Goal: Complete application form: Complete application form

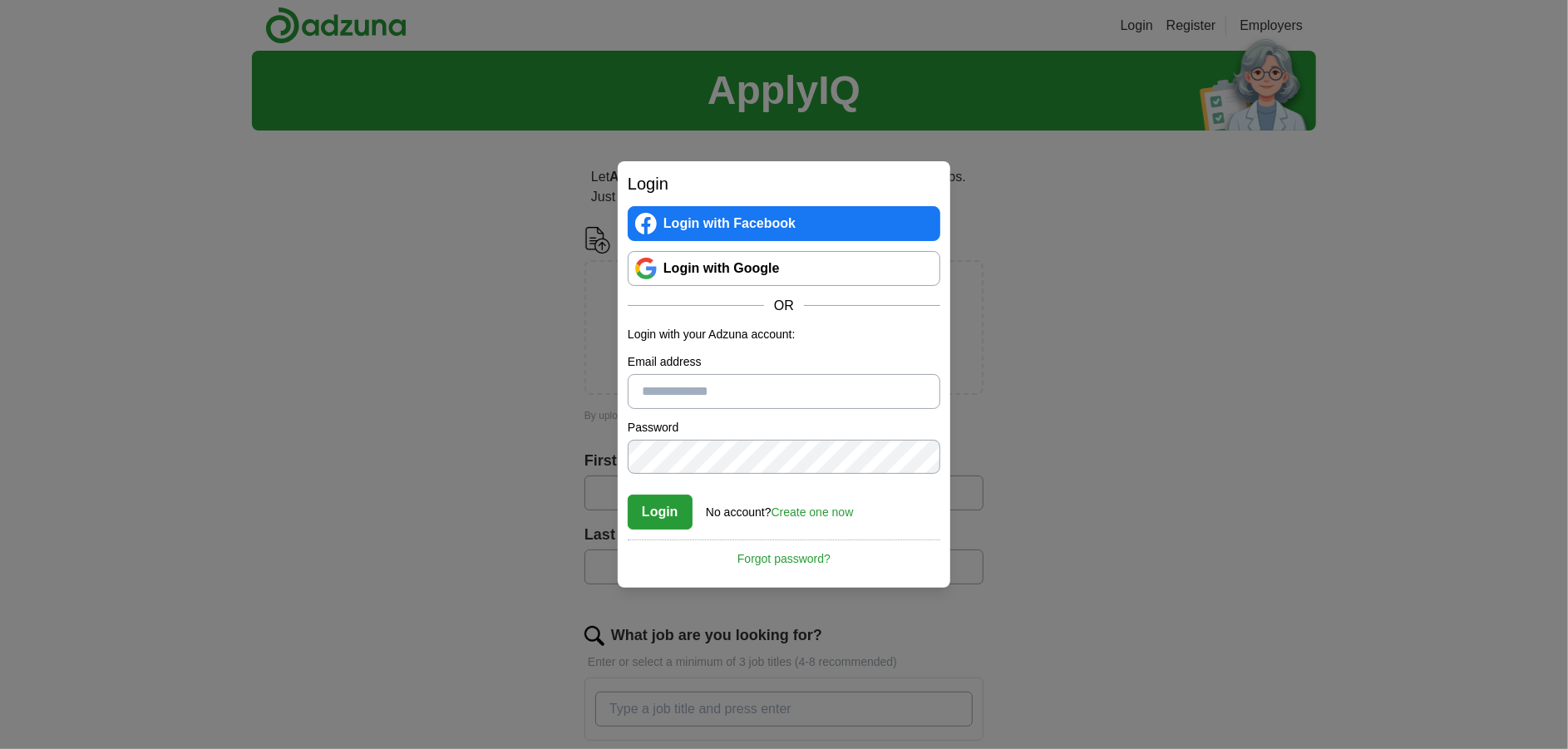
click at [732, 268] on link "Login with Google" at bounding box center [784, 269] width 313 height 35
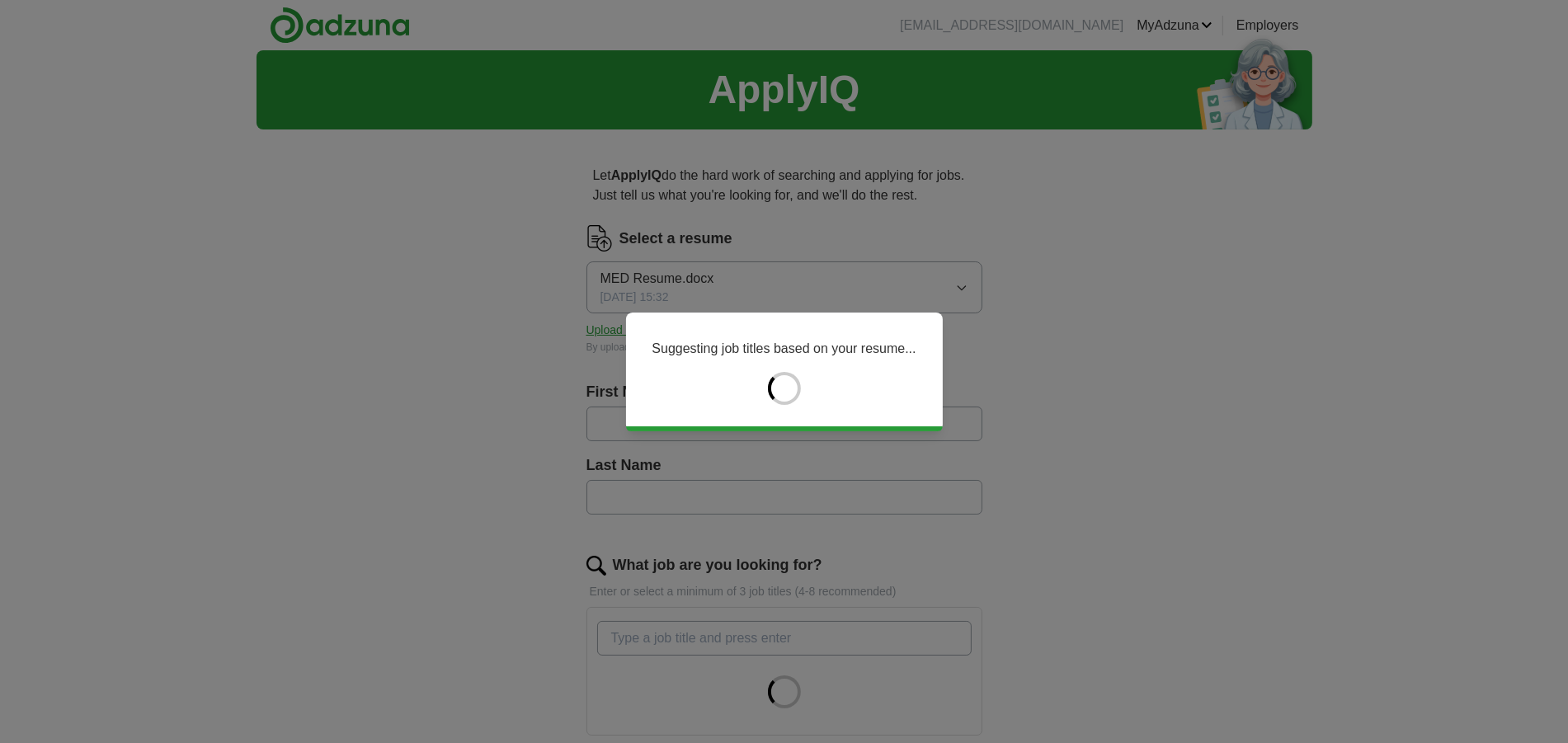
type input "*****"
type input "*********"
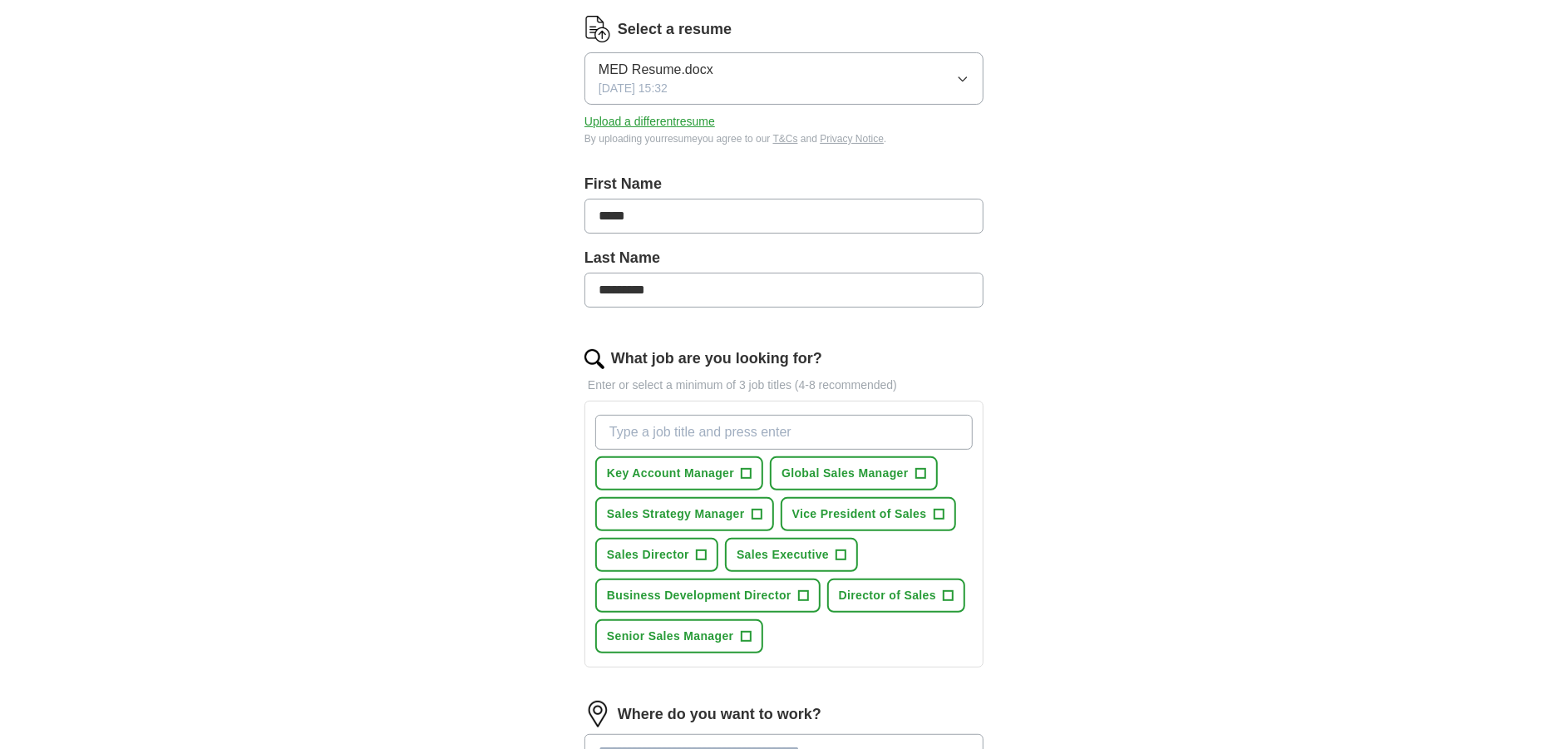
scroll to position [248, 0]
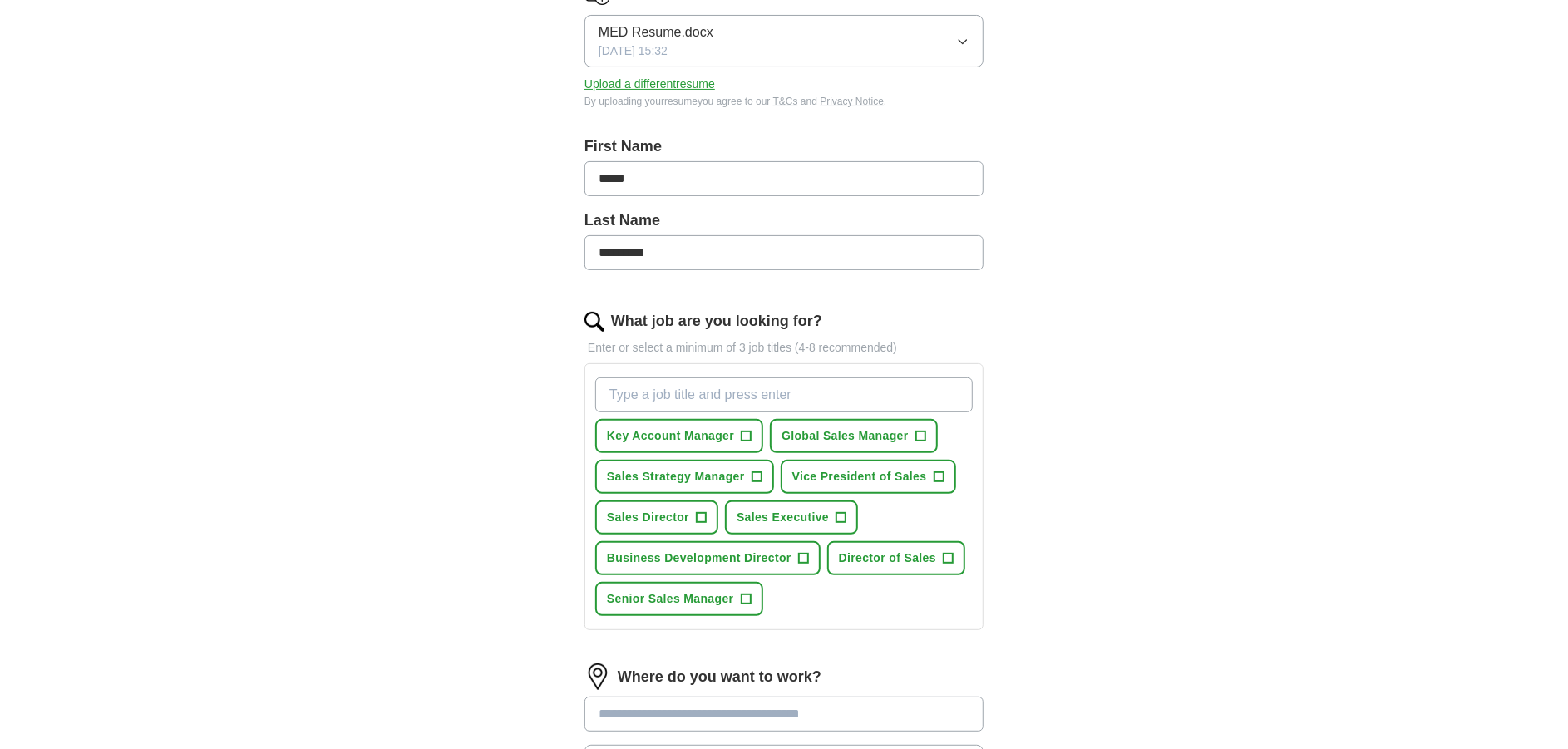
click at [658, 386] on input "What job are you looking for?" at bounding box center [784, 395] width 378 height 35
type input "Medical supplies sales"
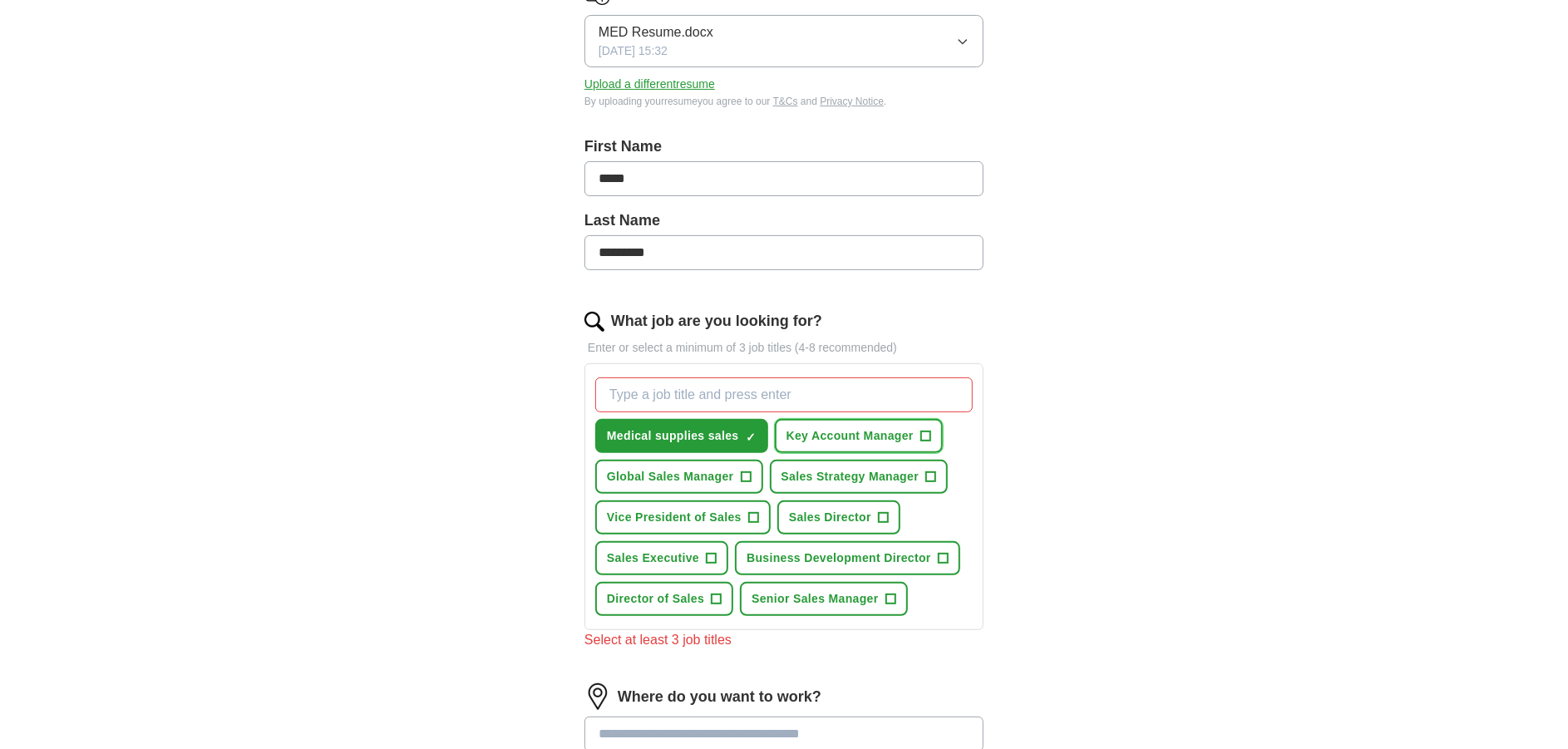
click at [924, 433] on span "+" at bounding box center [925, 436] width 10 height 13
click at [707, 563] on span "+" at bounding box center [712, 559] width 10 height 13
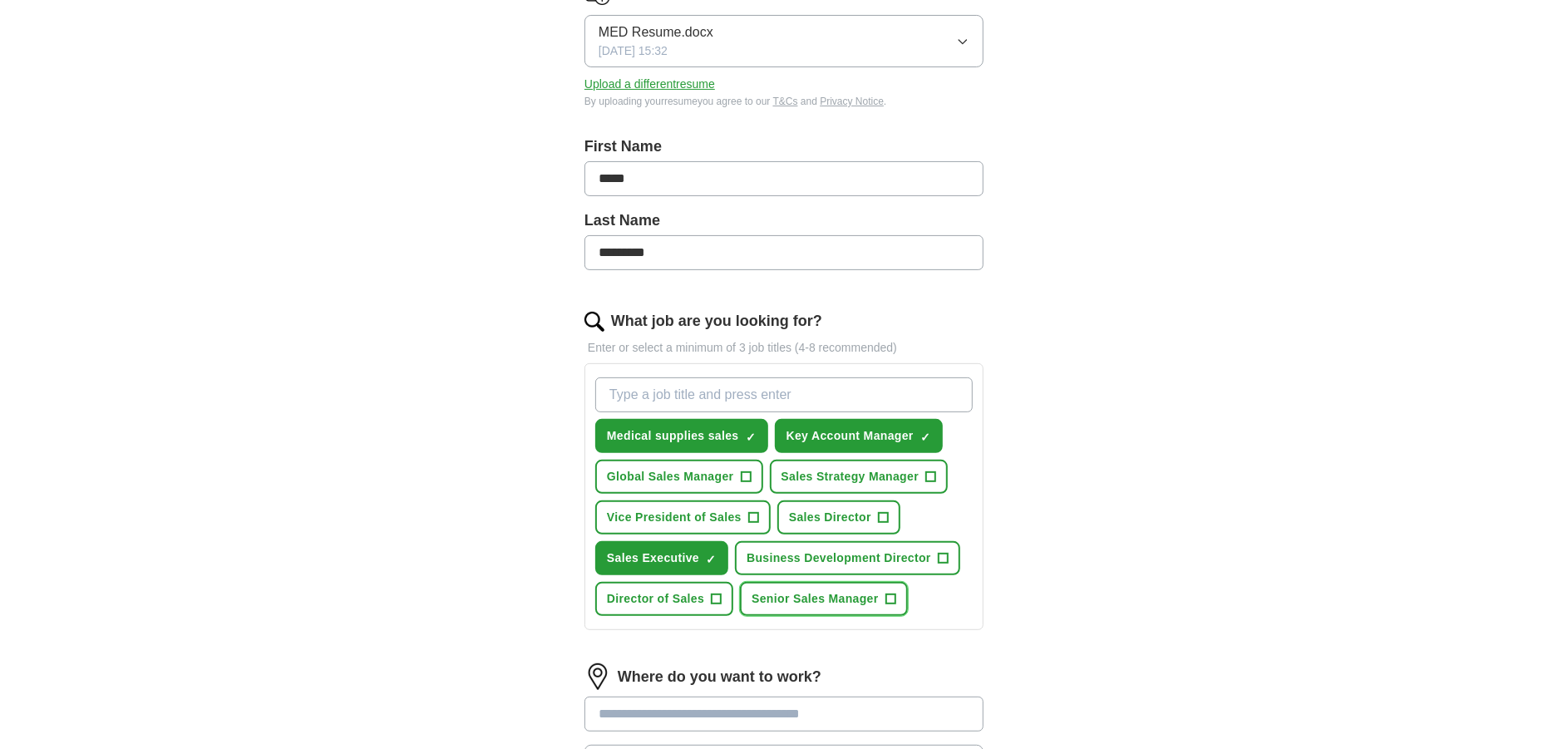
click at [823, 596] on span "Senior Sales Manager" at bounding box center [815, 598] width 128 height 17
click at [720, 390] on input "What job are you looking for?" at bounding box center [784, 395] width 378 height 35
type input "account manager"
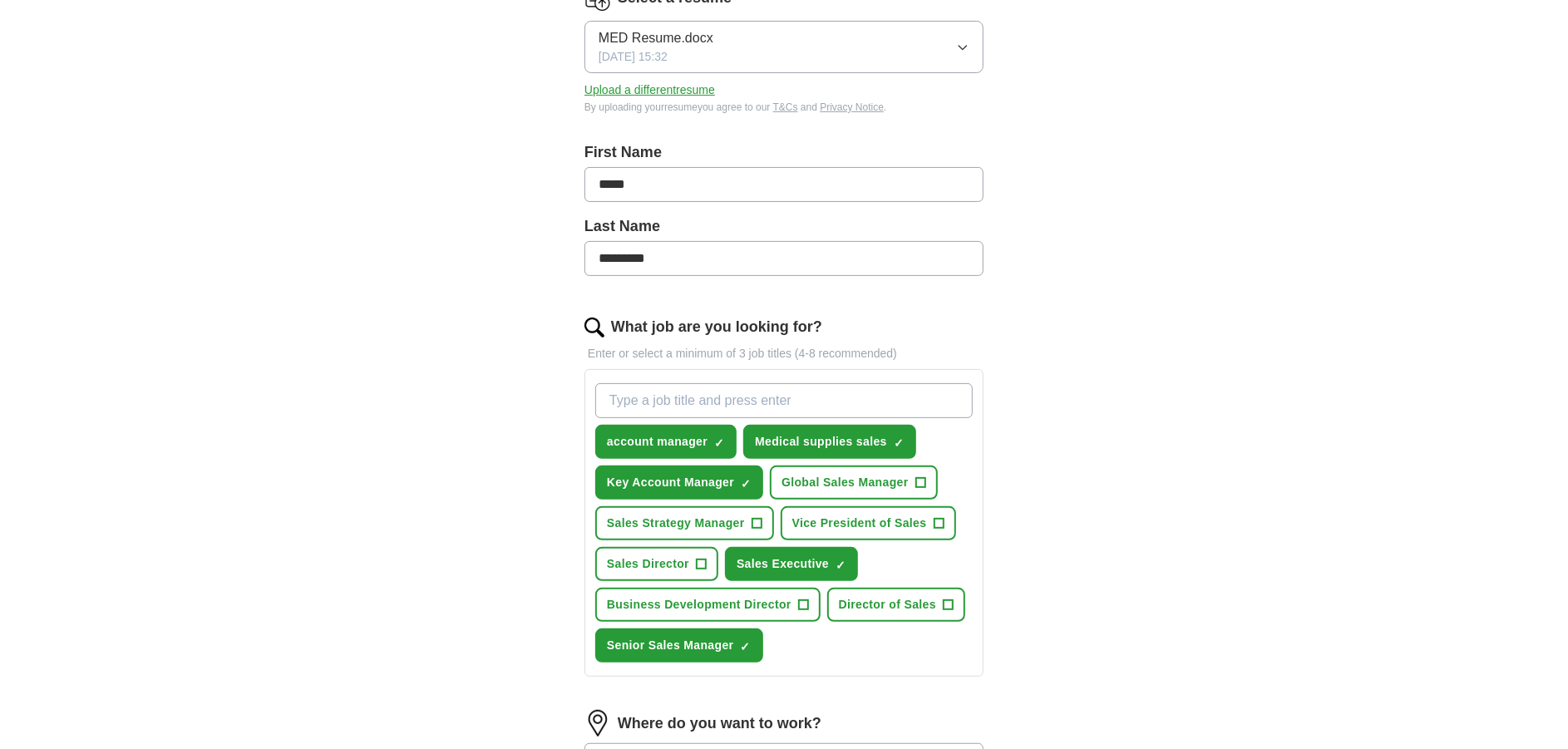
scroll to position [282, 0]
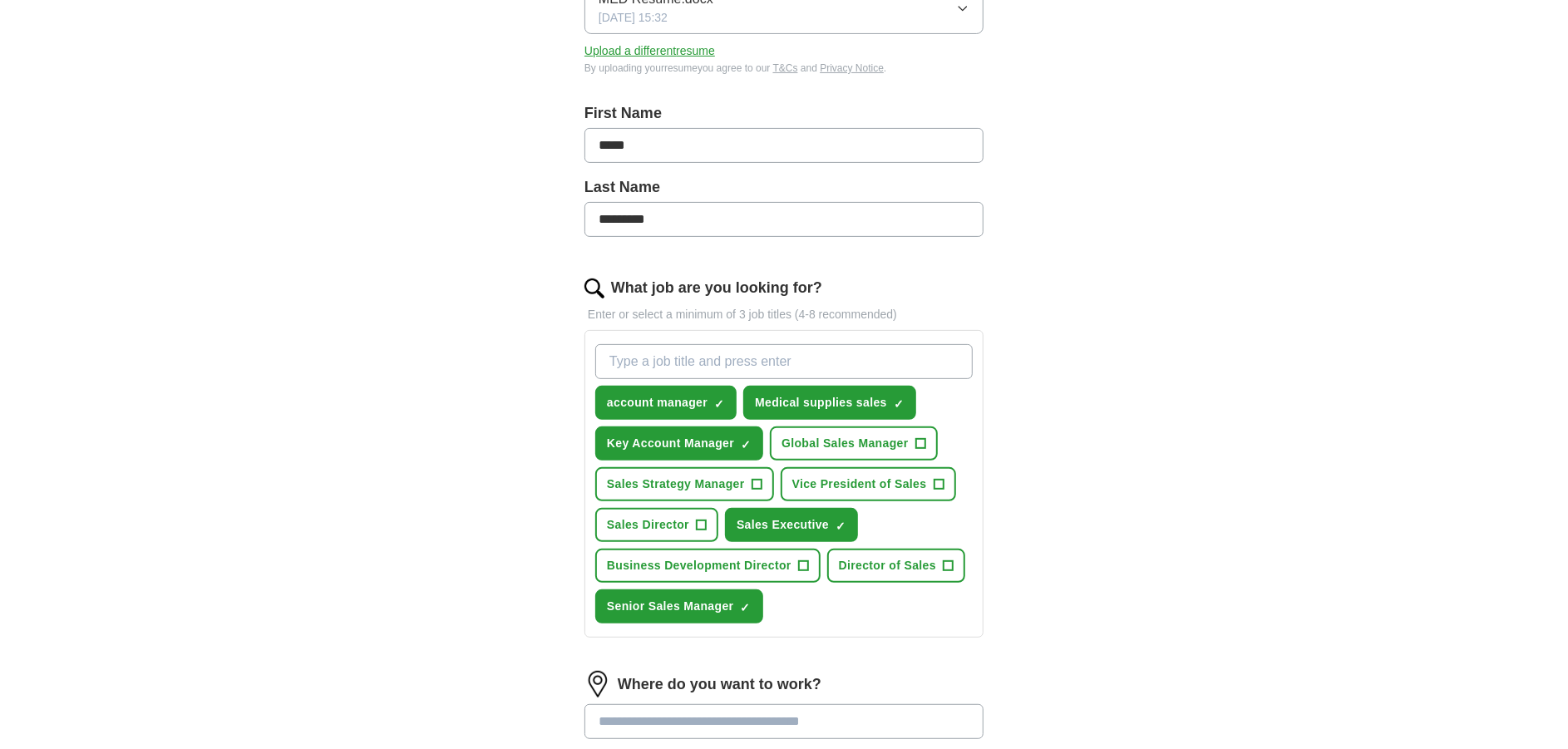
click at [665, 358] on input "What job are you looking for?" at bounding box center [784, 362] width 378 height 35
type input "Territory manager medical devices"
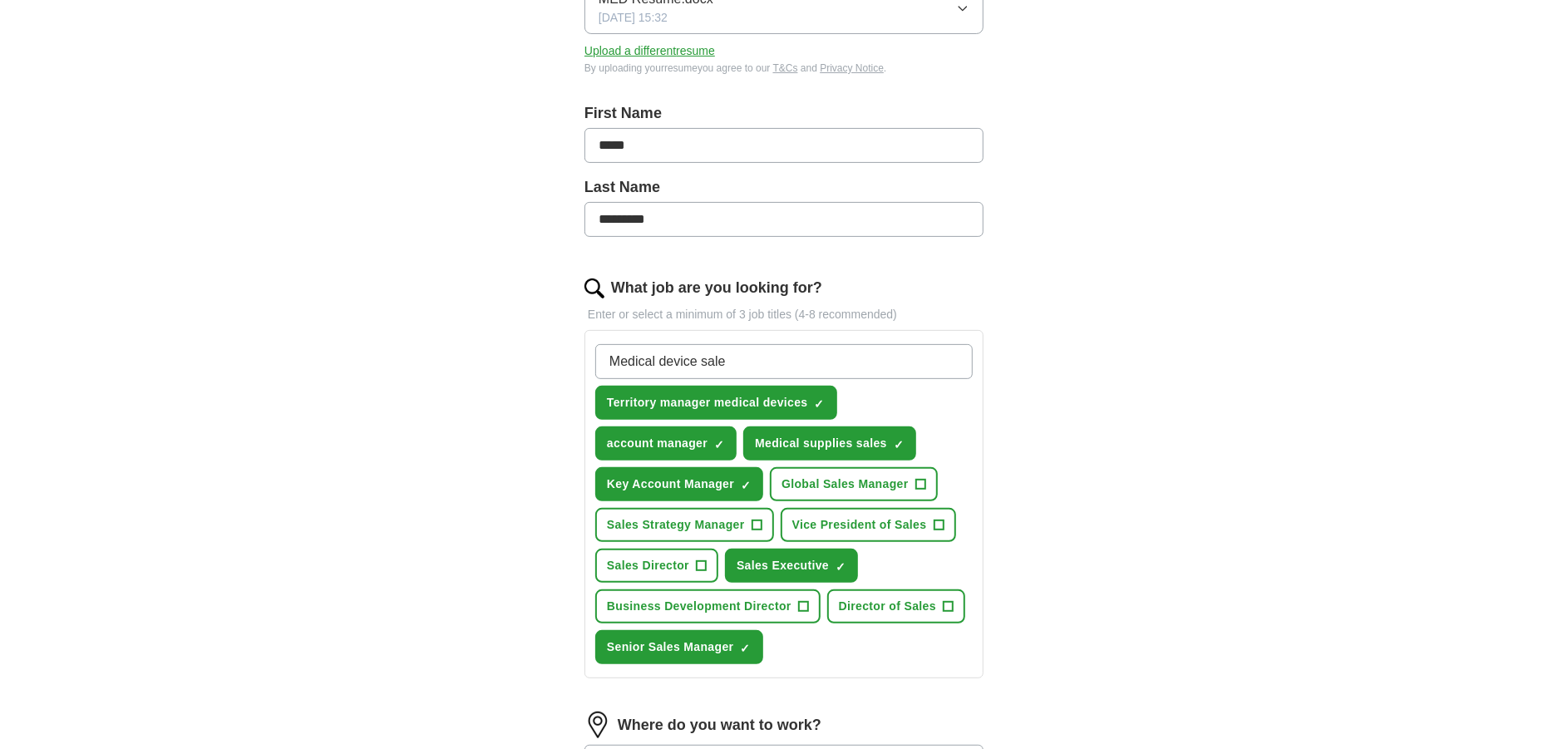
type input "Medical device sales"
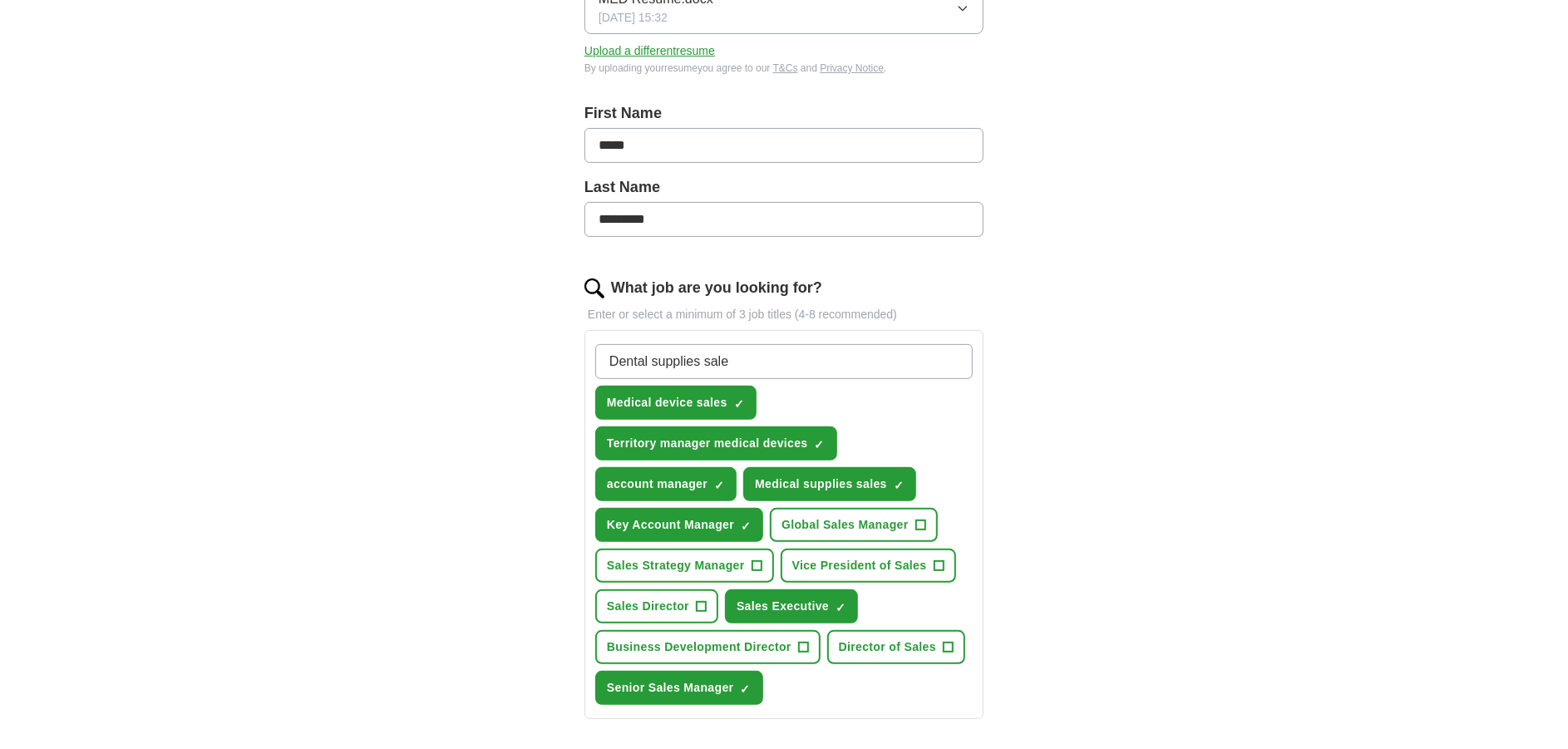
type input "Dental supplies sales"
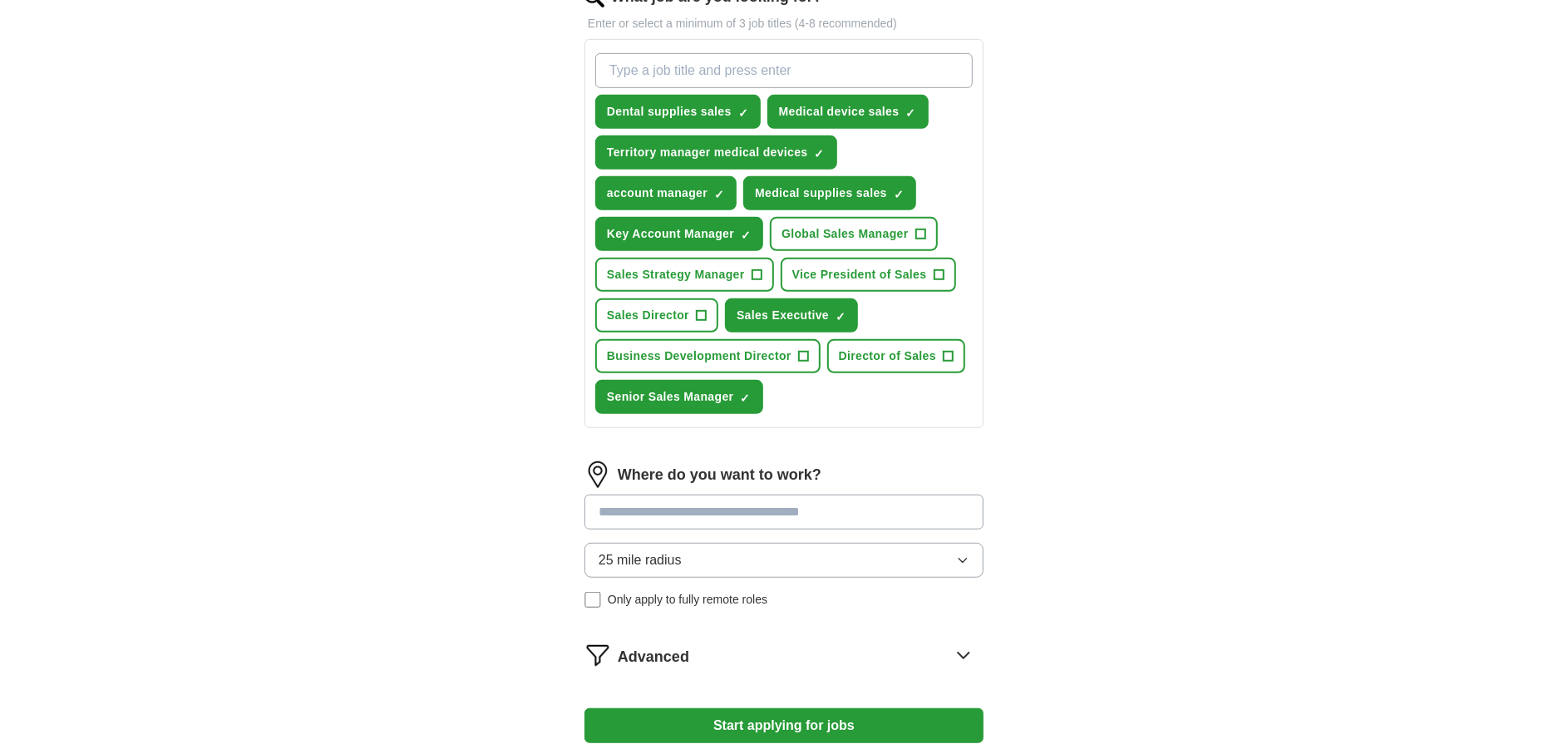
scroll to position [615, 0]
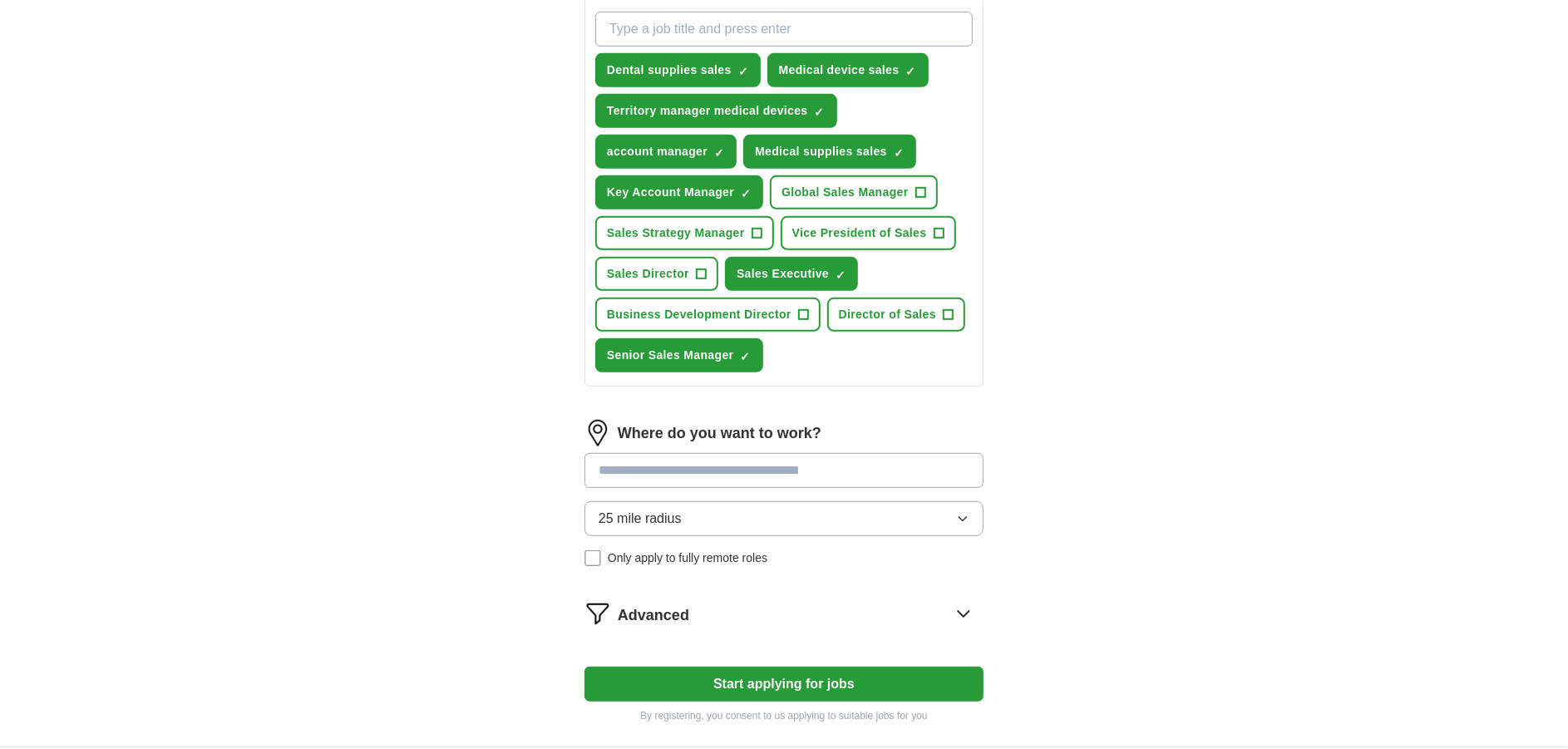
click at [646, 469] on input at bounding box center [784, 470] width 399 height 35
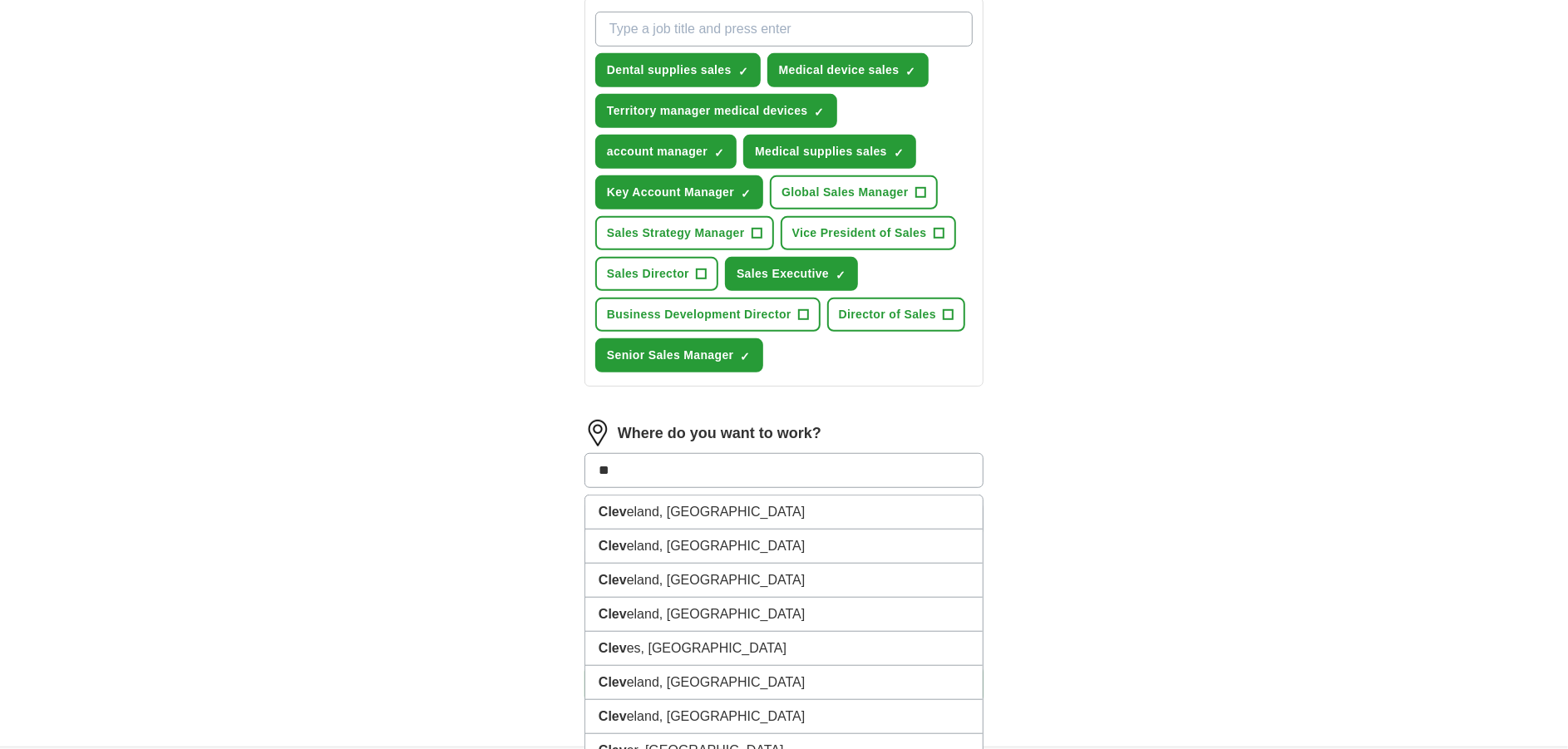
type input "*"
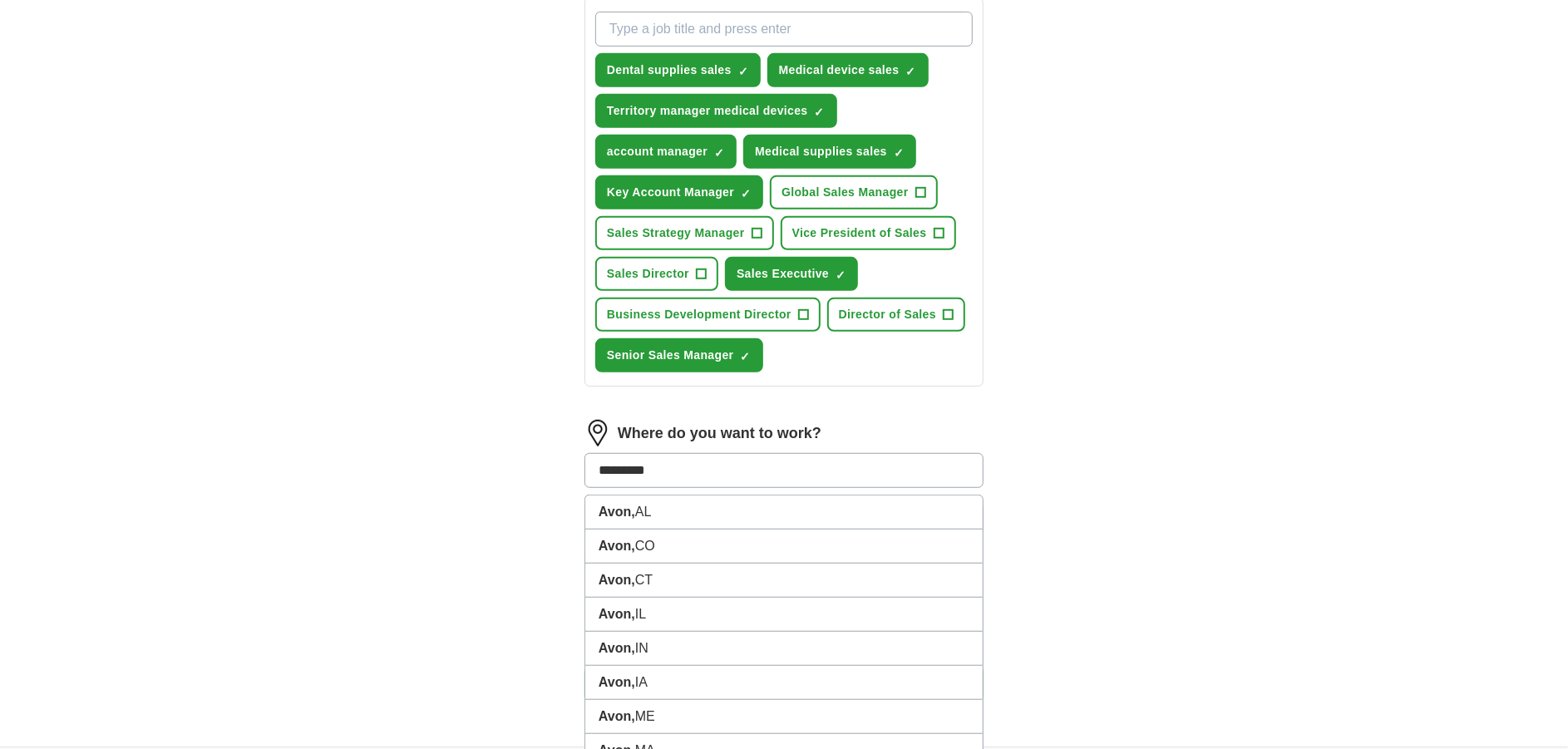
type input "**********"
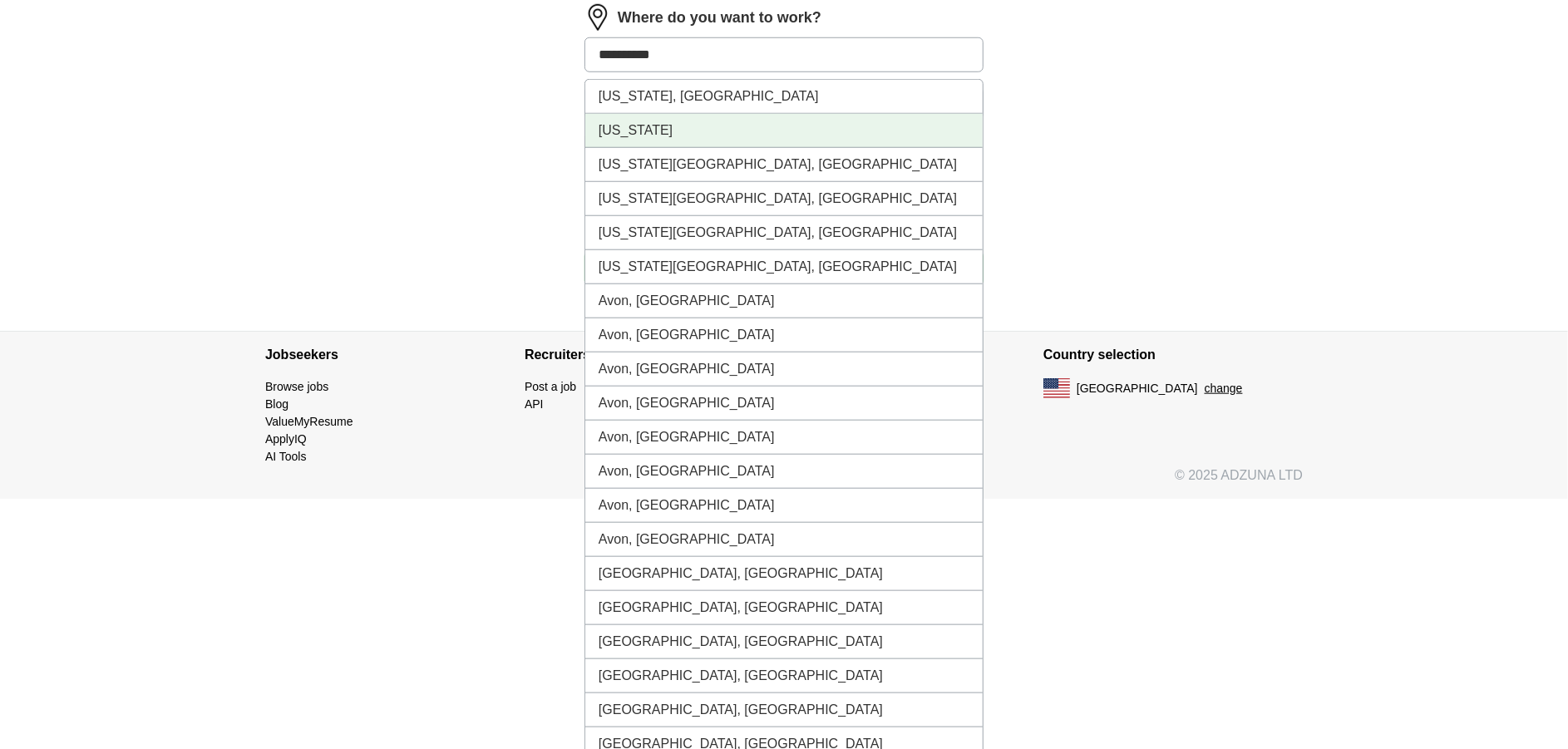
scroll to position [1041, 0]
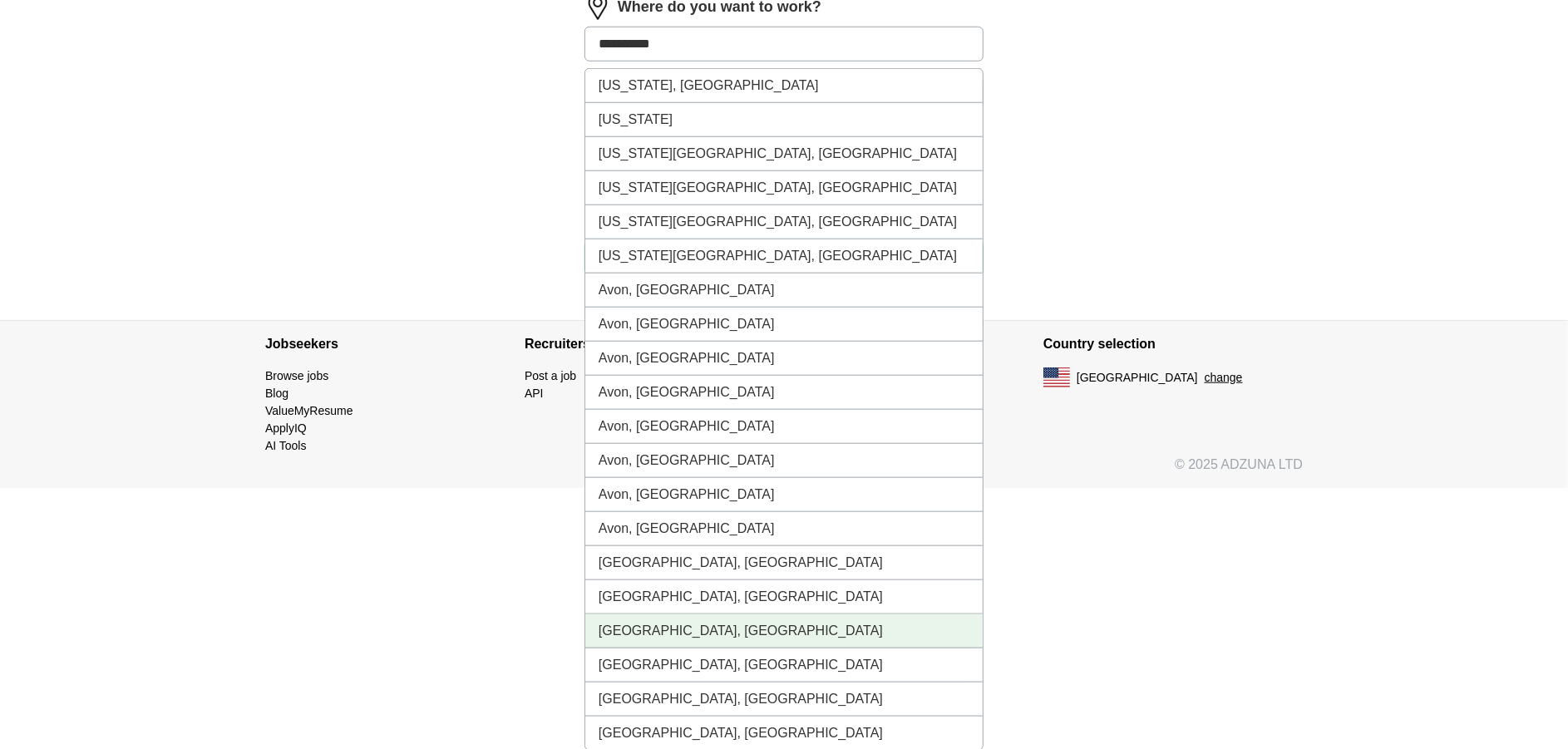
click at [622, 625] on li "[GEOGRAPHIC_DATA], [GEOGRAPHIC_DATA]" at bounding box center [784, 632] width 397 height 35
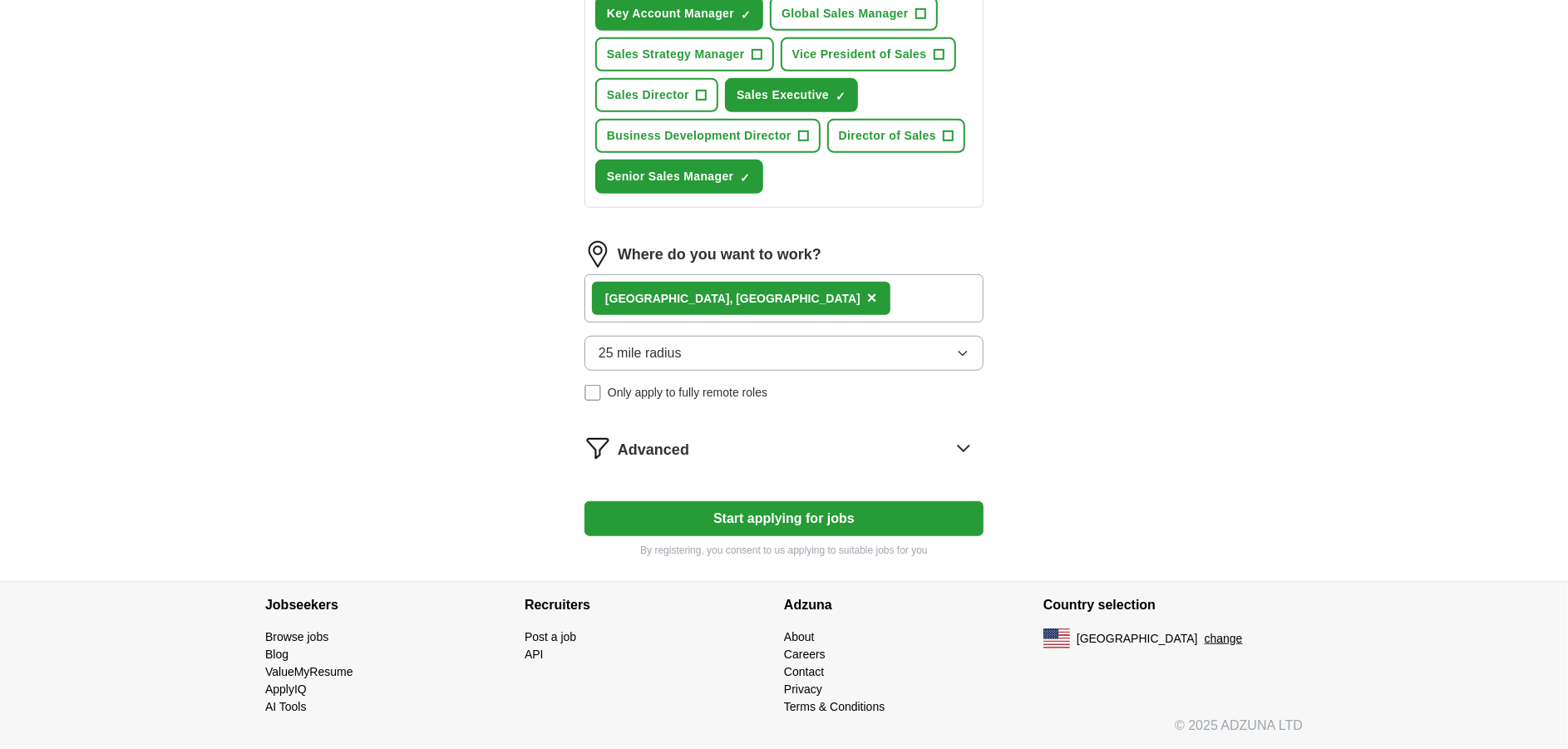
scroll to position [779, 0]
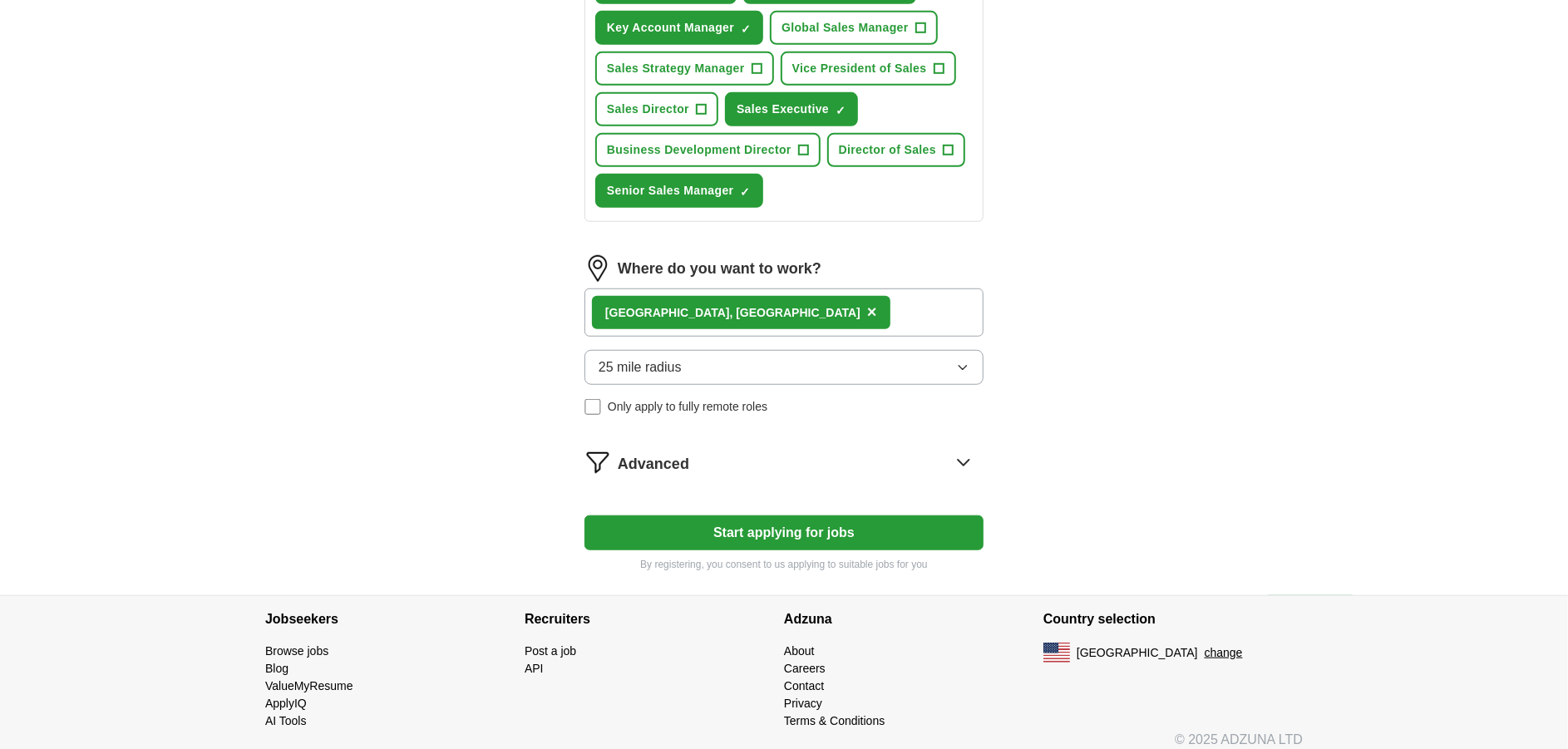
click at [961, 365] on icon "button" at bounding box center [963, 367] width 13 height 13
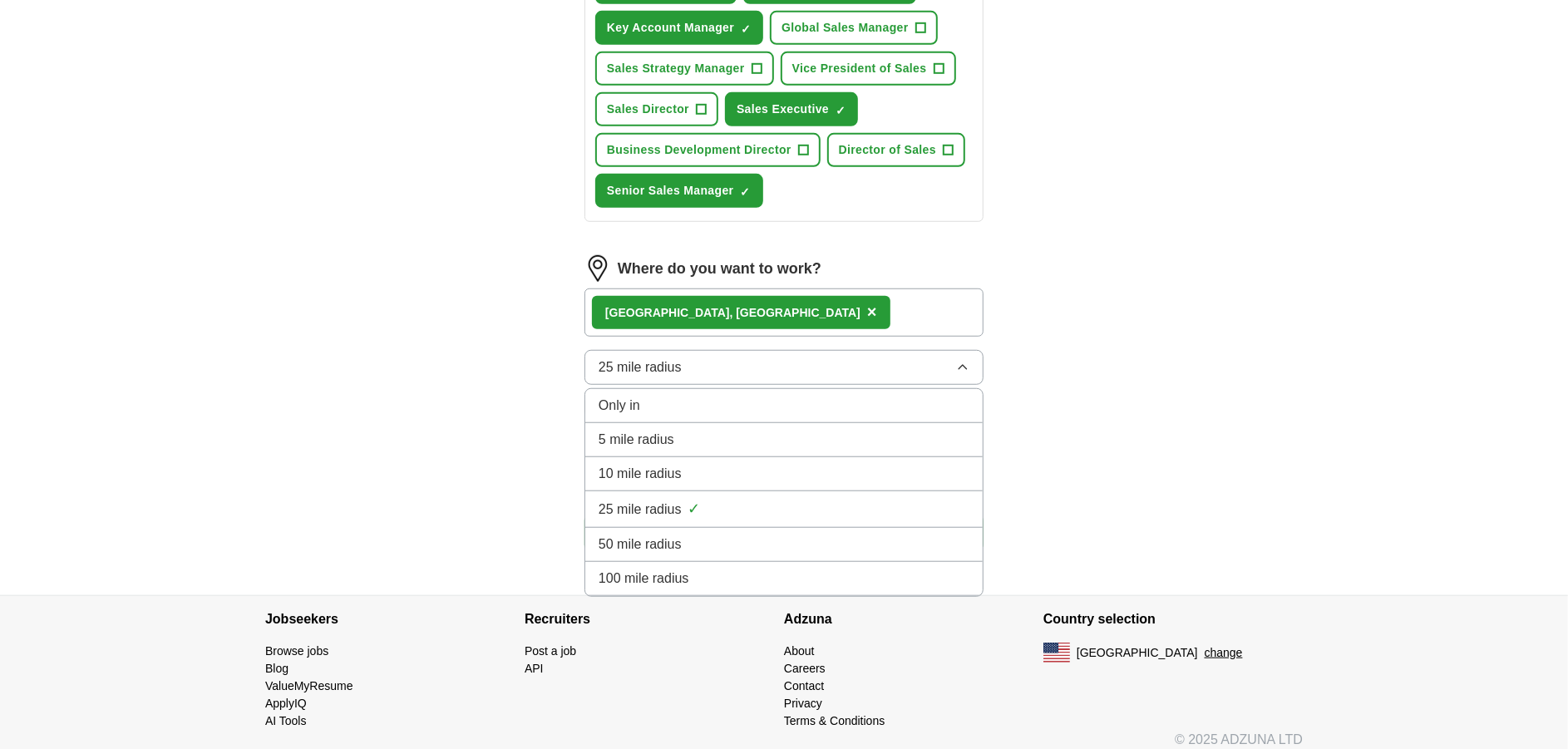
click at [667, 542] on span "50 mile radius" at bounding box center [640, 544] width 83 height 20
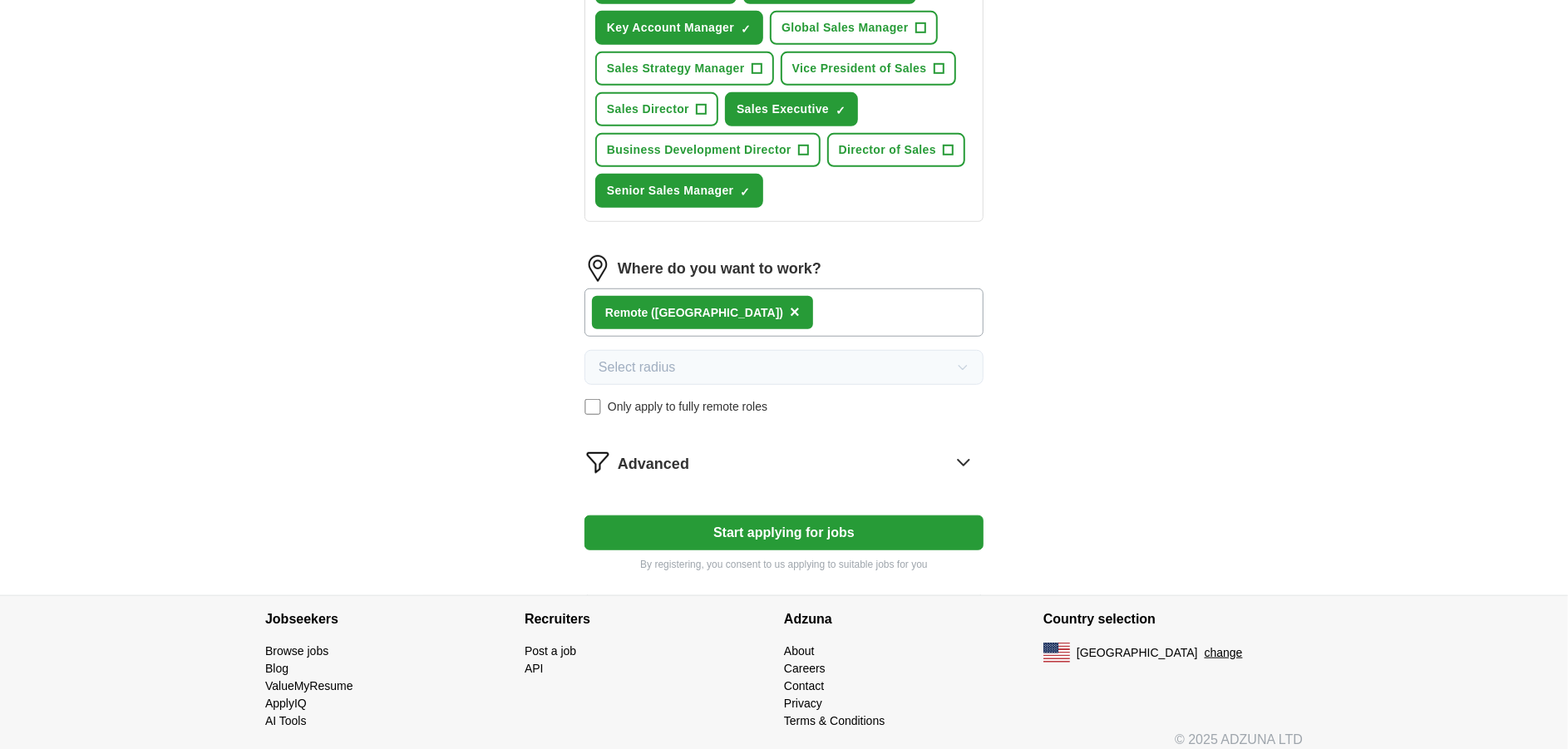
click at [961, 458] on icon at bounding box center [964, 462] width 27 height 27
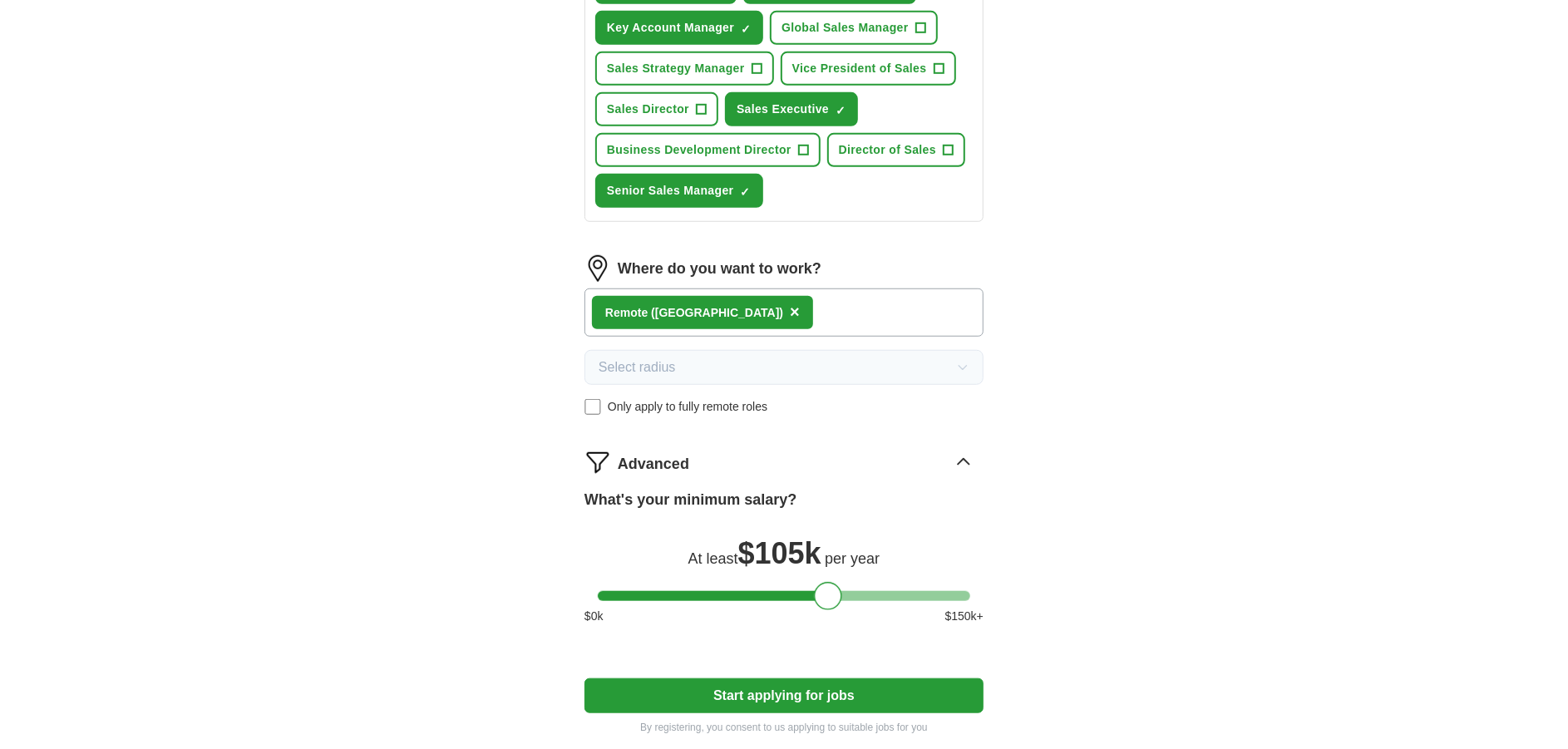
drag, startPoint x: 610, startPoint y: 590, endPoint x: 827, endPoint y: 614, distance: 218.3
click at [827, 614] on div "What's your minimum salary? At least $ 105k per year $ 0 k $ 150 k+" at bounding box center [784, 564] width 399 height 150
click at [1136, 536] on div "ApplyIQ Let ApplyIQ do the hard work of searching and applying for jobs. Just t…" at bounding box center [784, 15] width 1064 height 1486
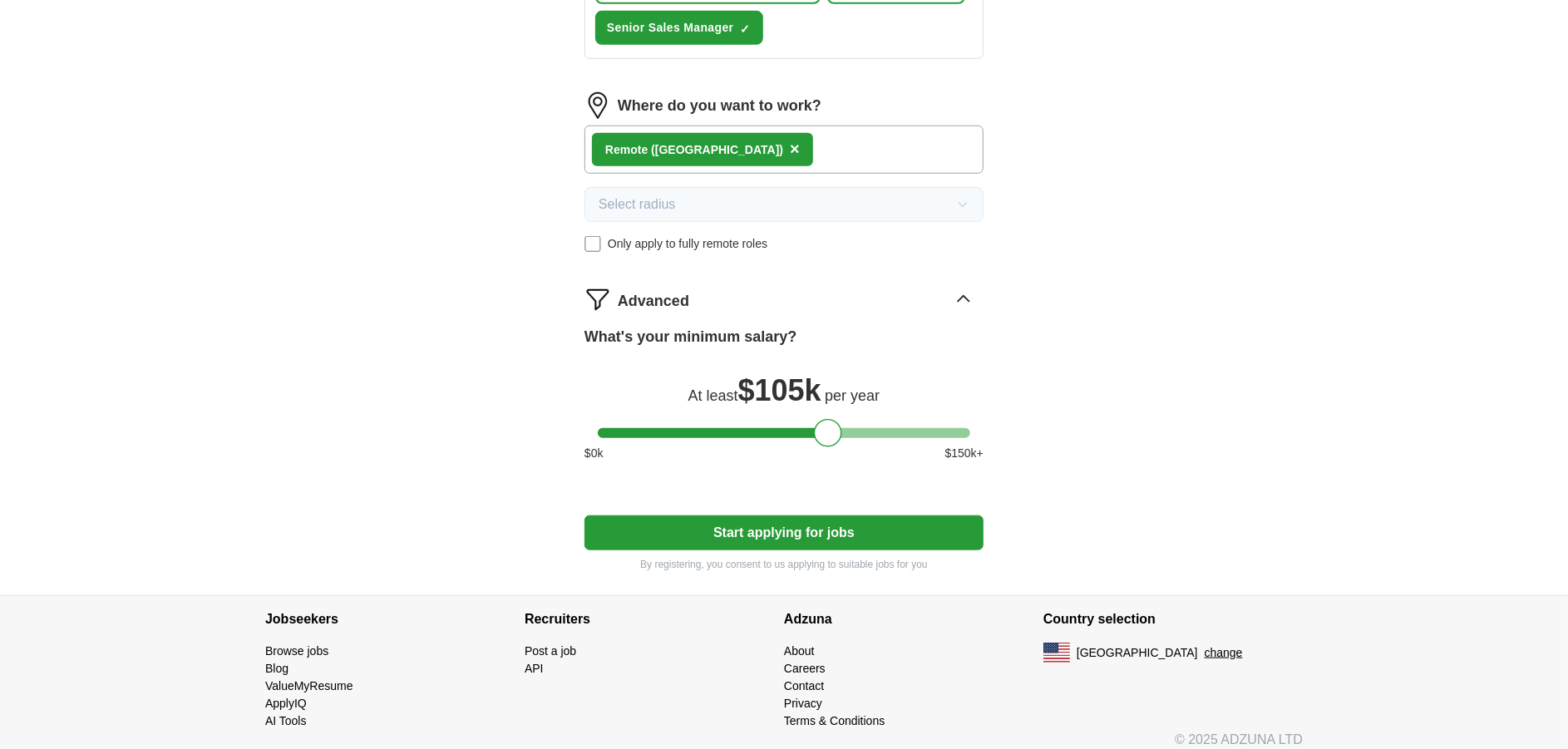
scroll to position [946, 0]
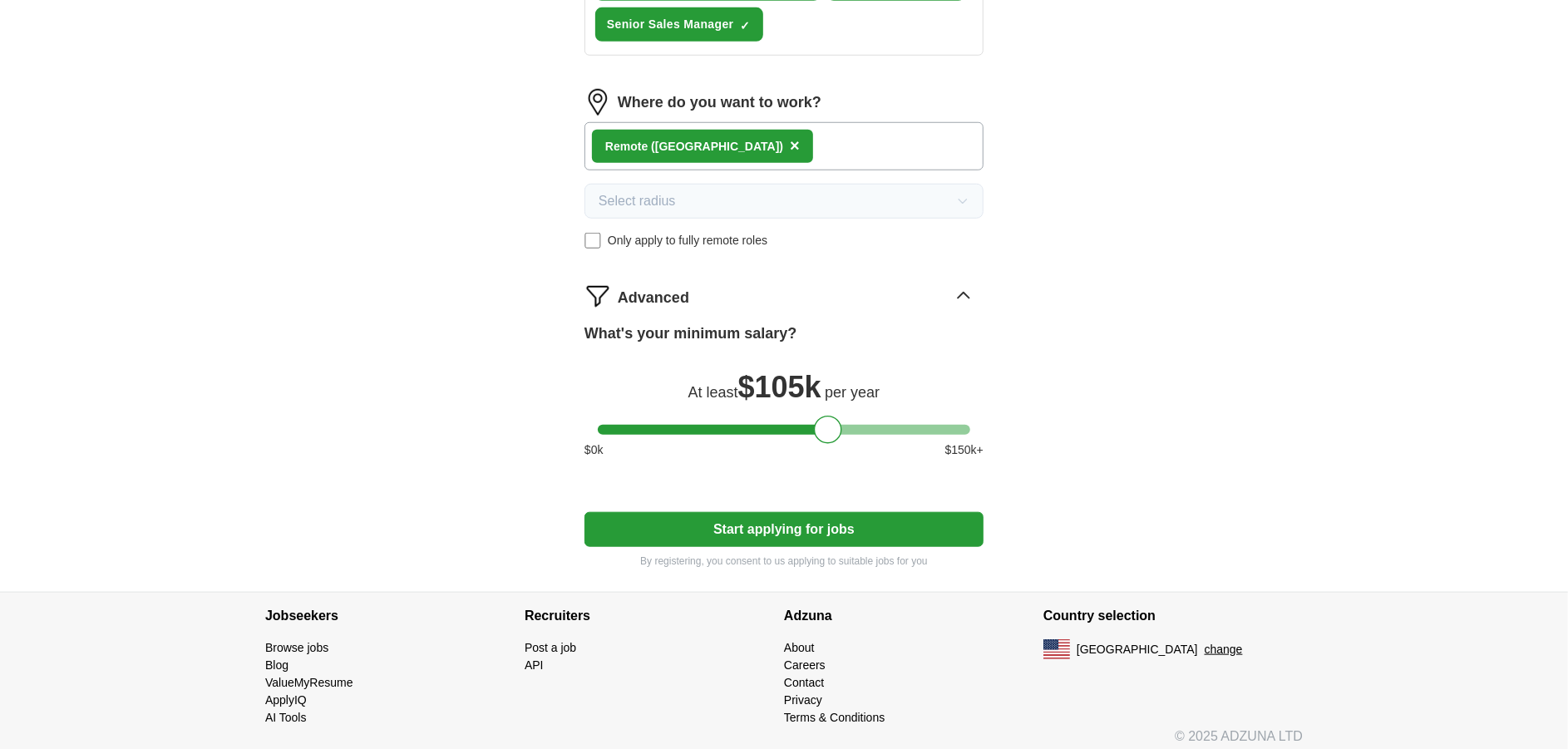
click at [774, 519] on button "Start applying for jobs" at bounding box center [784, 529] width 399 height 35
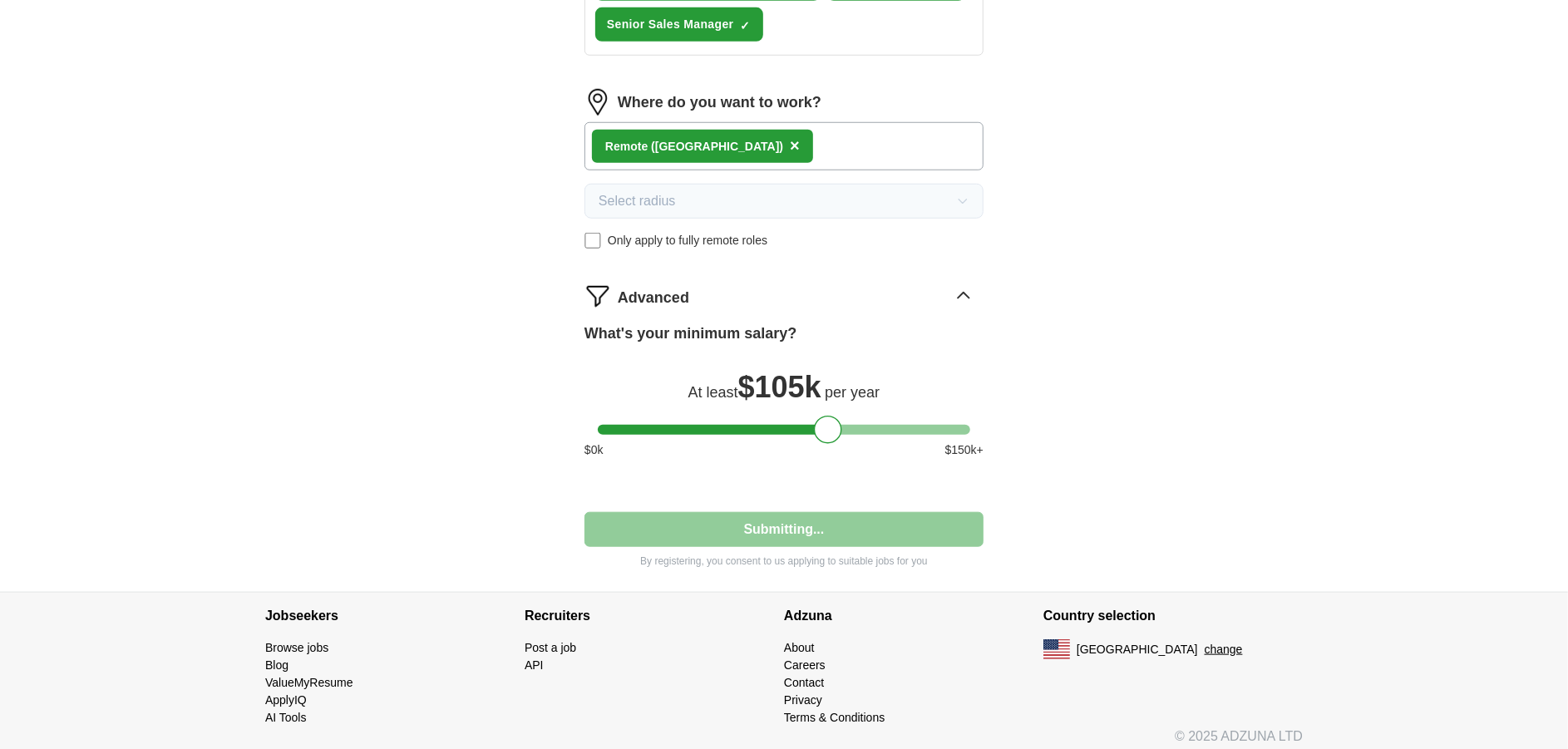
select select "**"
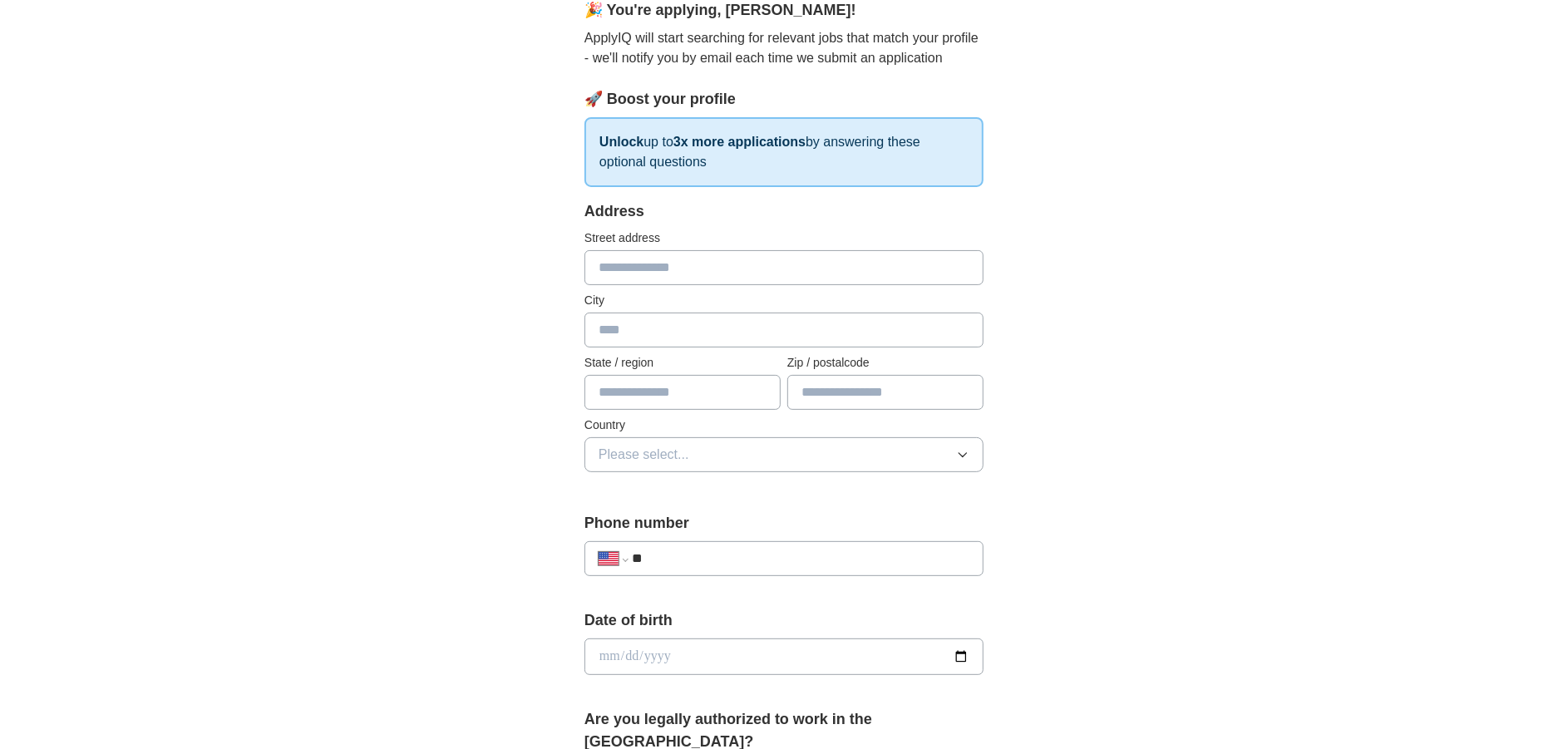
scroll to position [165, 0]
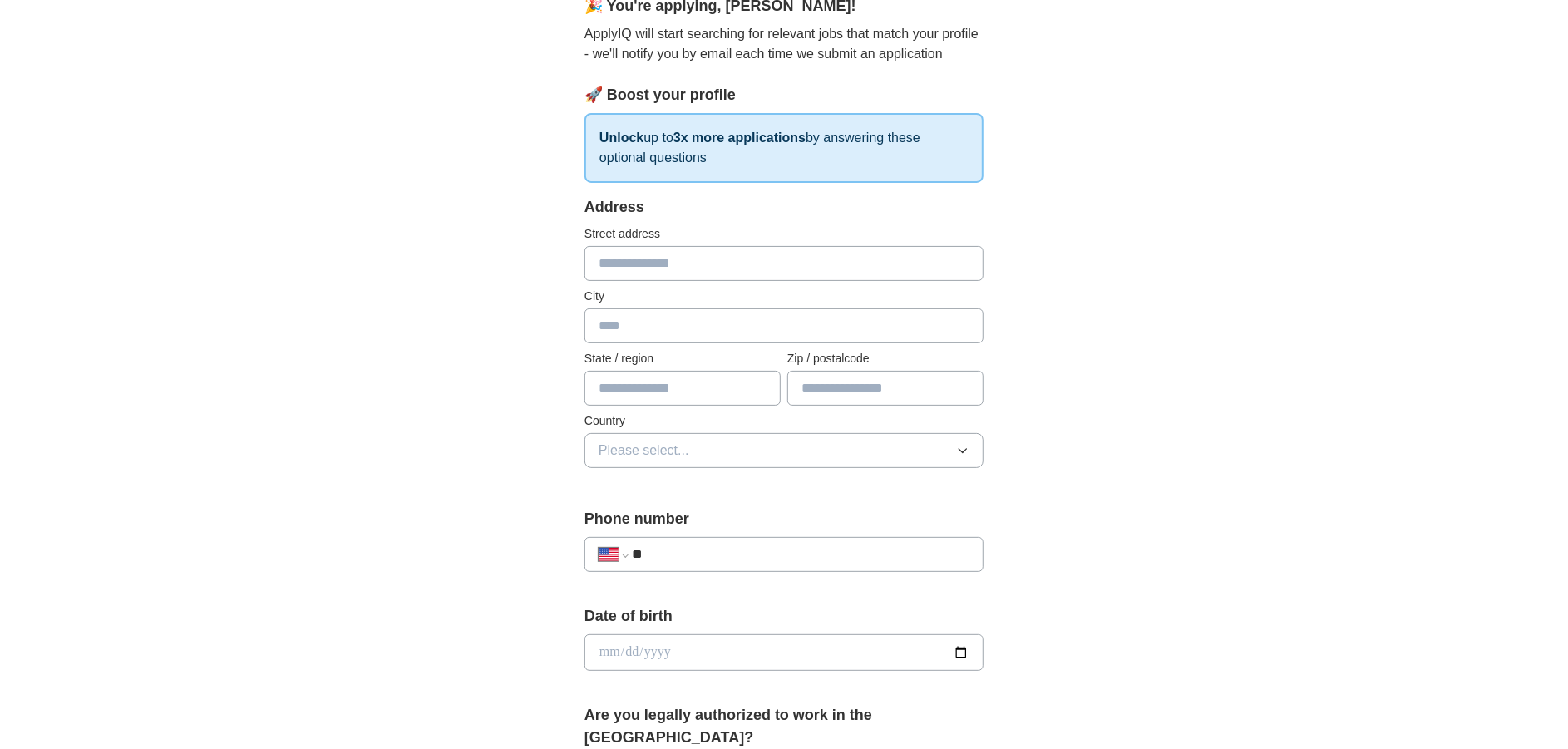
click at [624, 266] on input "text" at bounding box center [784, 264] width 399 height 35
type input "**********"
type input "****"
type input "**"
type input "*****"
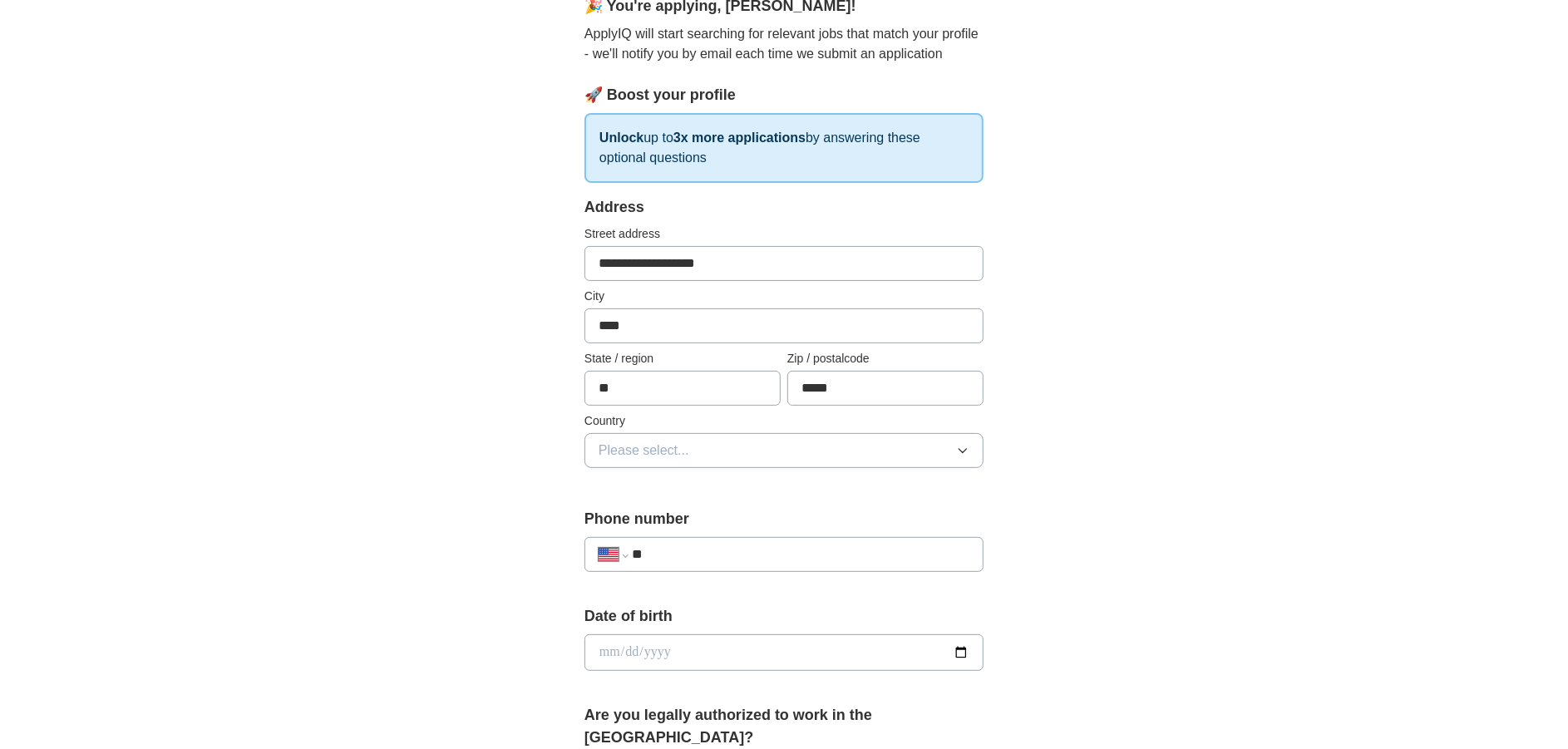
click at [623, 444] on span "Please select..." at bounding box center [644, 450] width 90 height 20
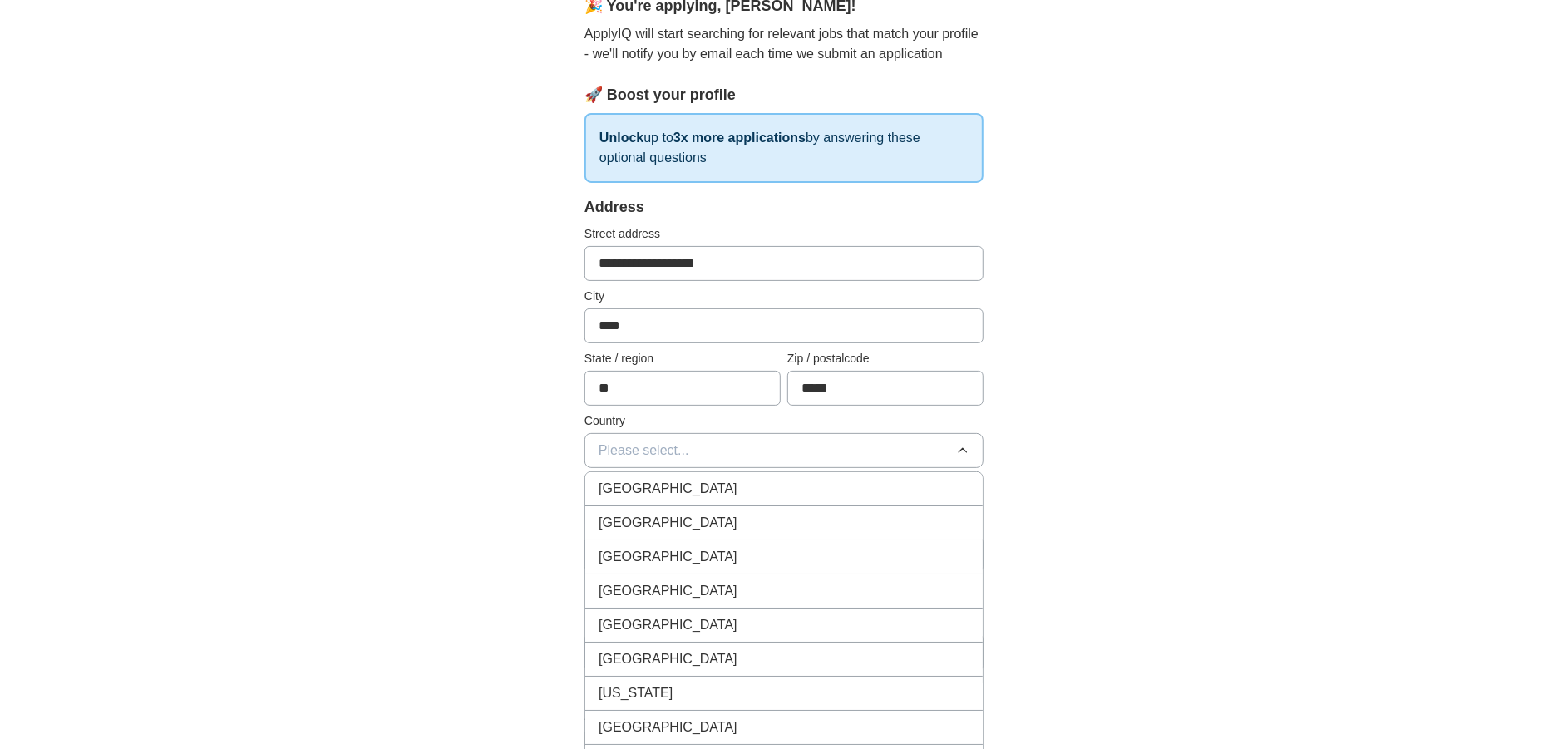
click at [643, 527] on span "[GEOGRAPHIC_DATA]" at bounding box center [667, 523] width 139 height 20
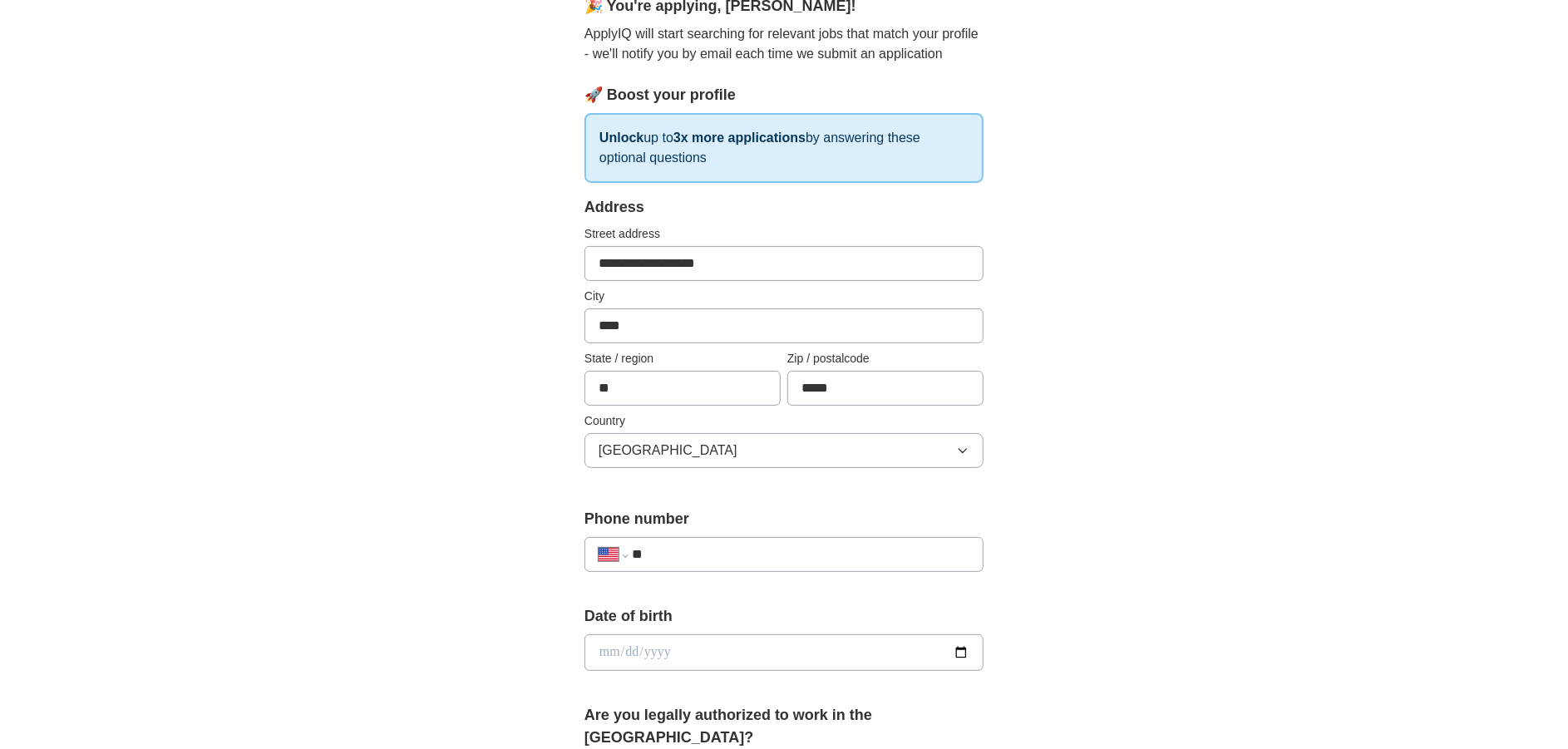
click at [701, 561] on input "**" at bounding box center [801, 554] width 338 height 20
type input "**********"
click at [734, 657] on input "date" at bounding box center [784, 652] width 399 height 36
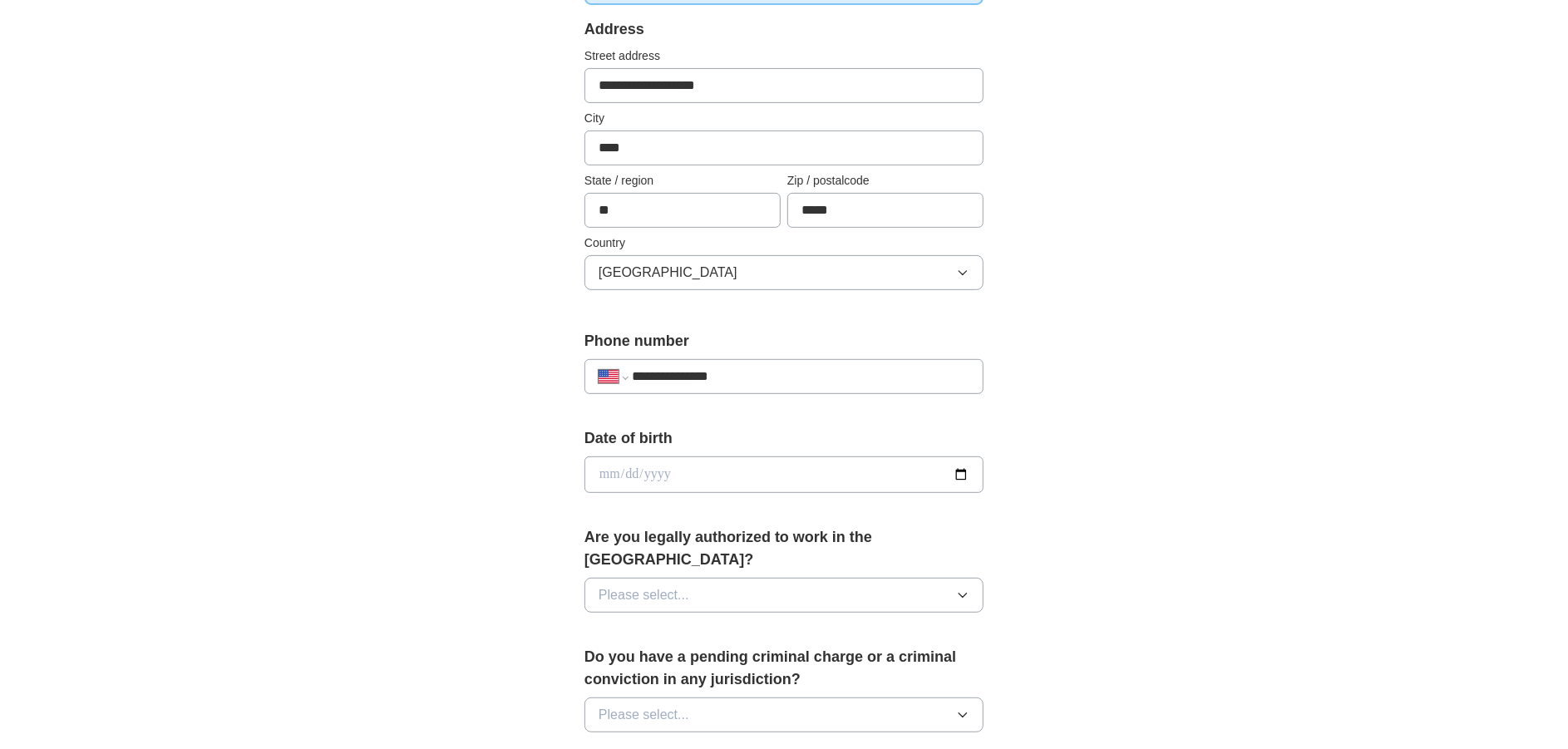
scroll to position [415, 0]
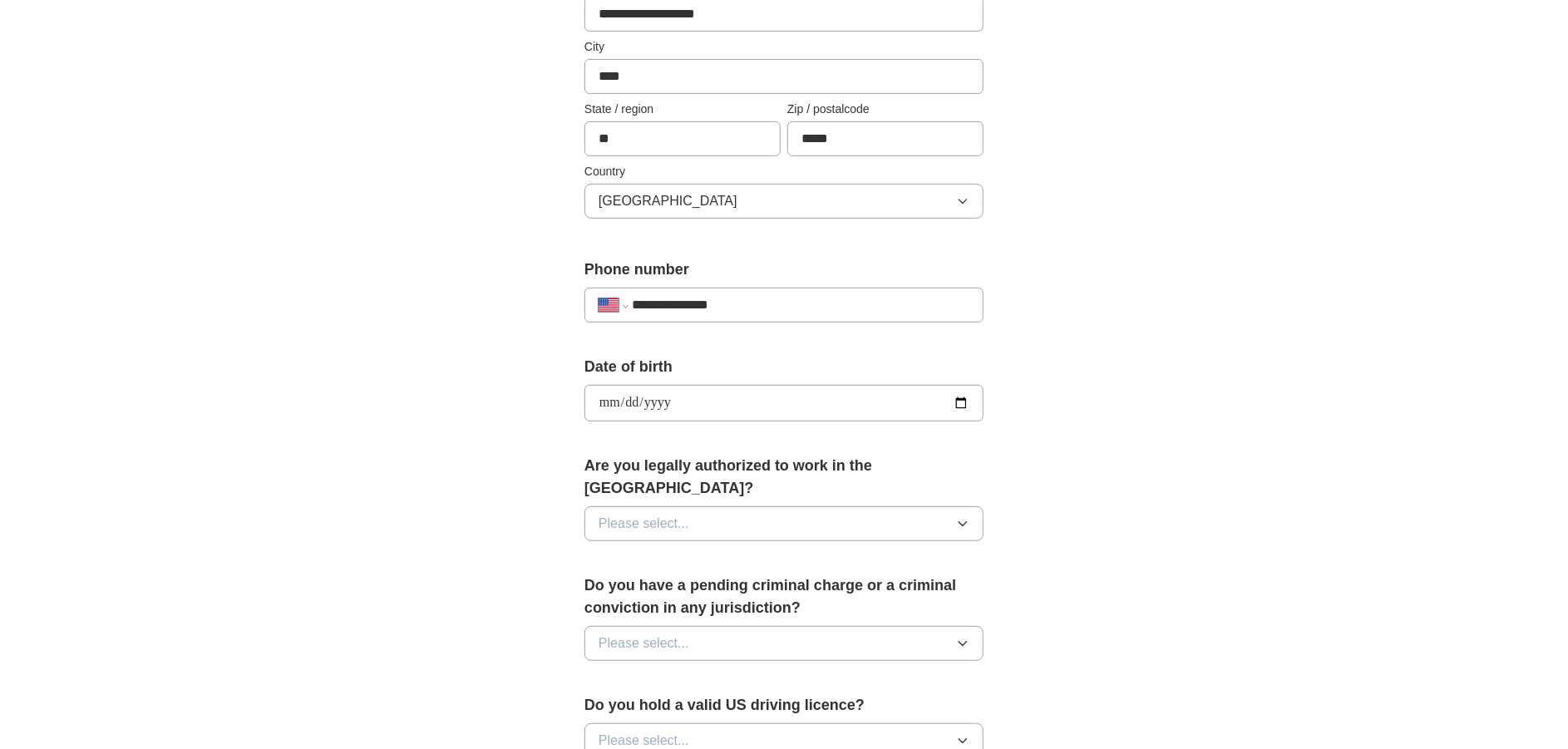
type input "**********"
click at [684, 514] on span "Please select..." at bounding box center [644, 524] width 90 height 20
click at [644, 552] on div "Yes" at bounding box center [784, 562] width 371 height 20
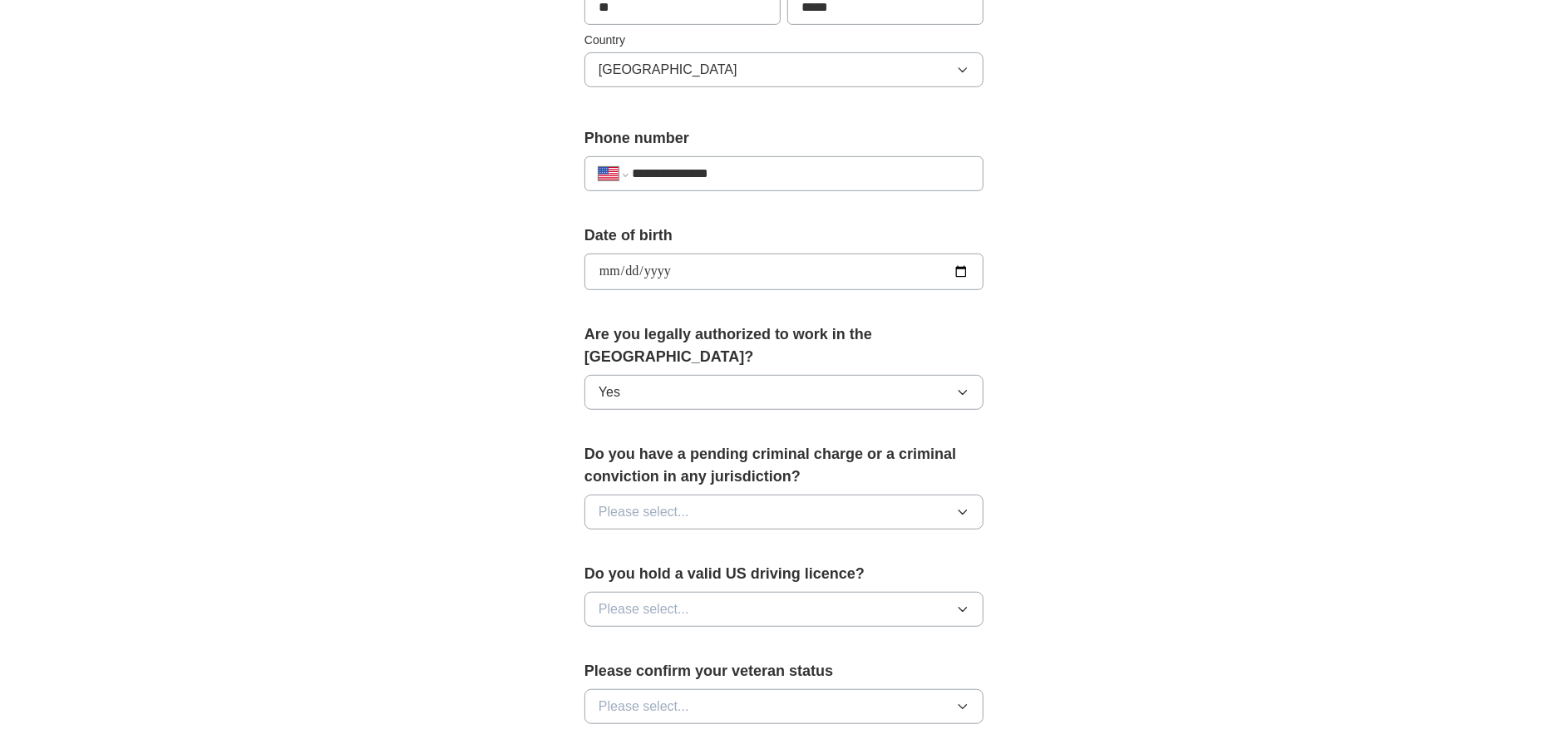
scroll to position [581, 0]
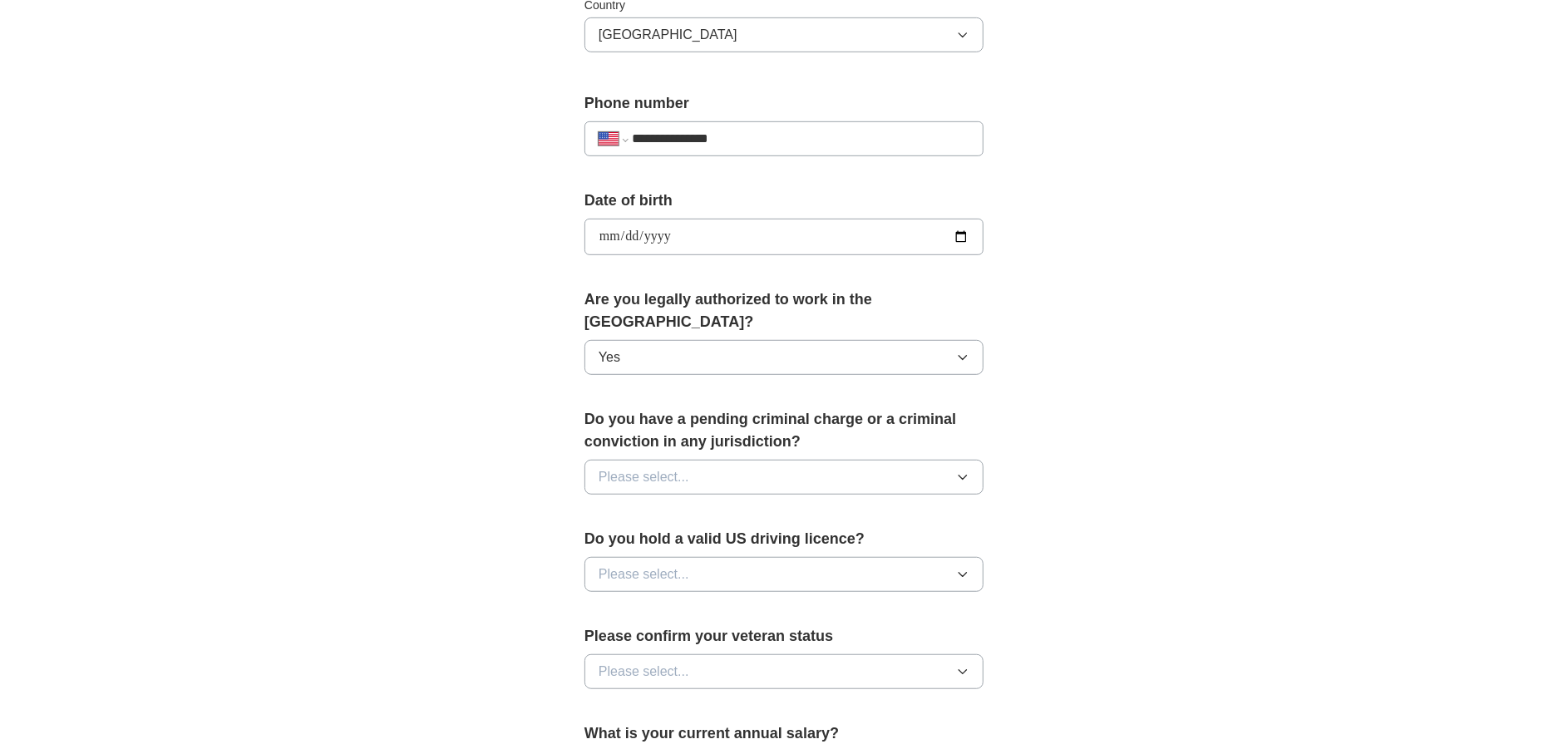
click at [684, 467] on span "Please select..." at bounding box center [644, 477] width 90 height 20
click at [615, 540] on span "No" at bounding box center [606, 550] width 16 height 20
click at [664, 565] on span "Please select..." at bounding box center [644, 574] width 90 height 20
click at [624, 602] on div "Yes" at bounding box center [784, 612] width 371 height 20
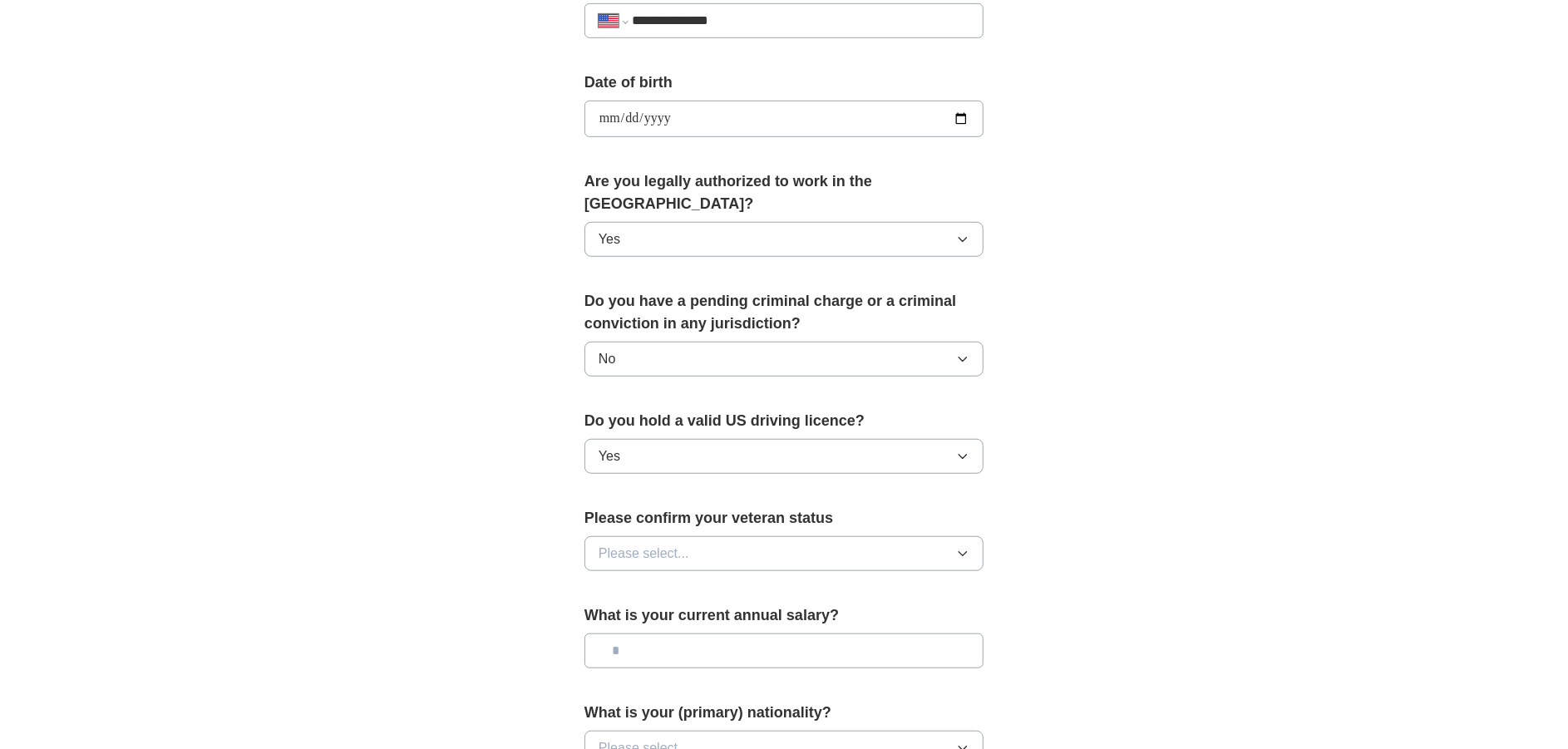
scroll to position [831, 0]
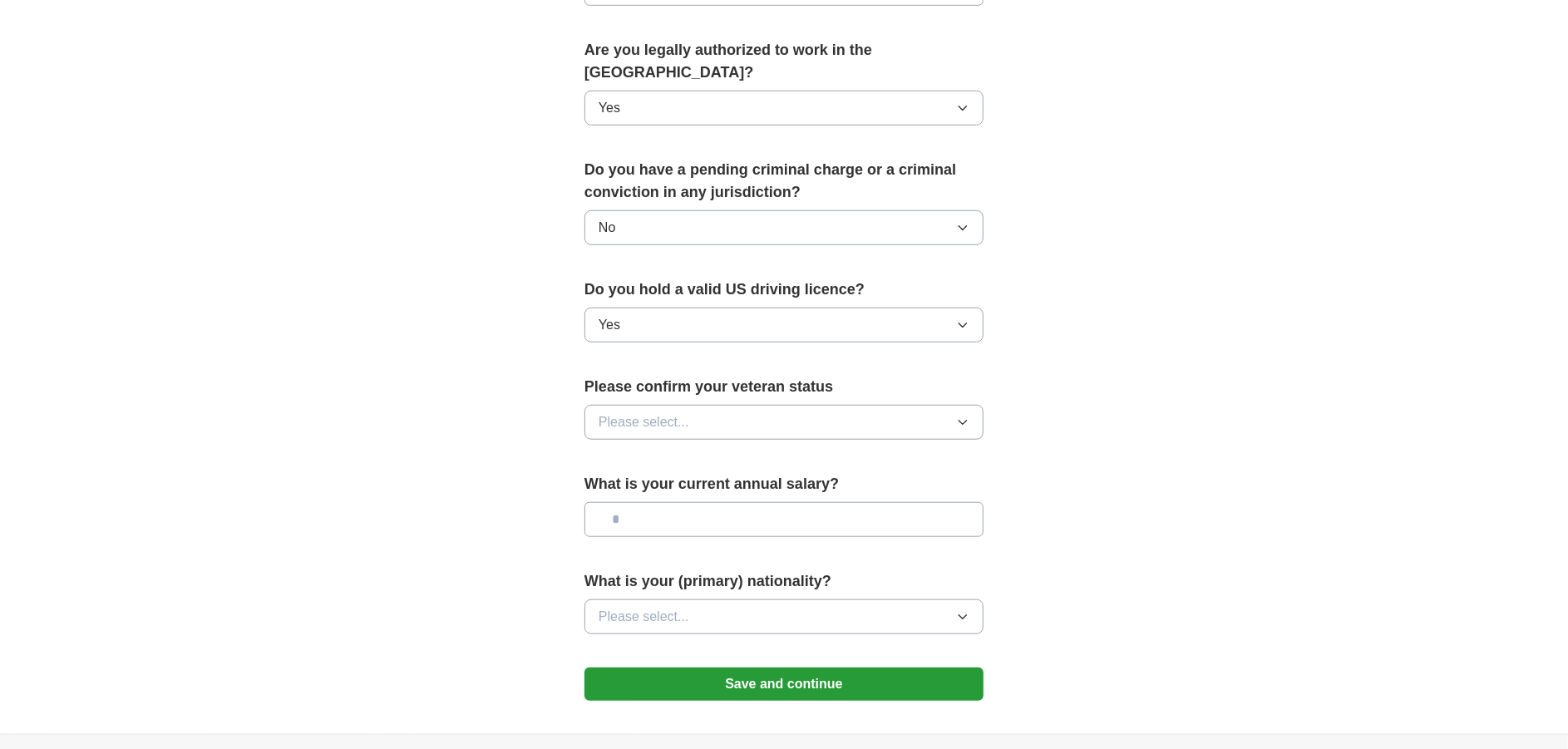
click at [688, 405] on button "Please select..." at bounding box center [784, 422] width 399 height 35
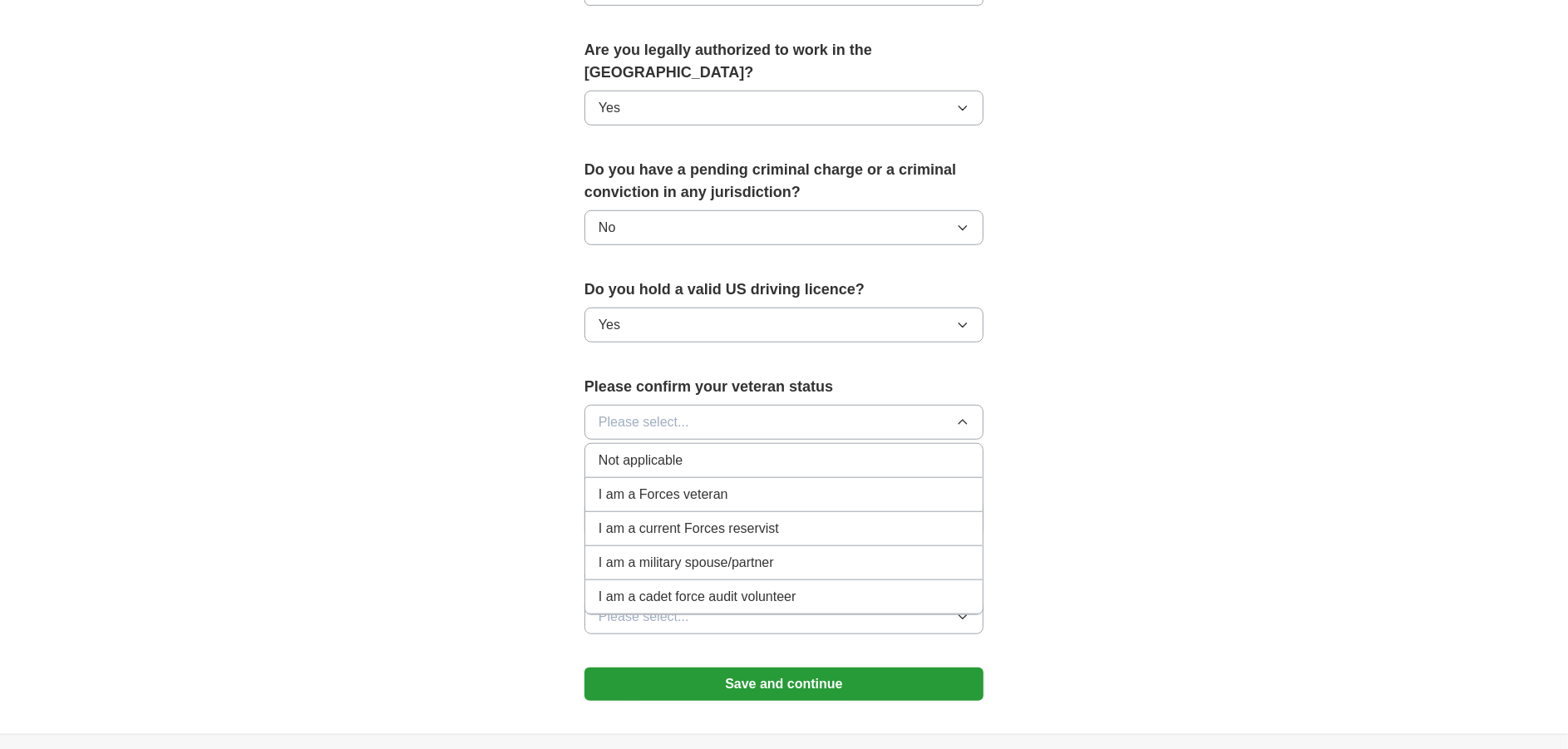
scroll to position [914, 0]
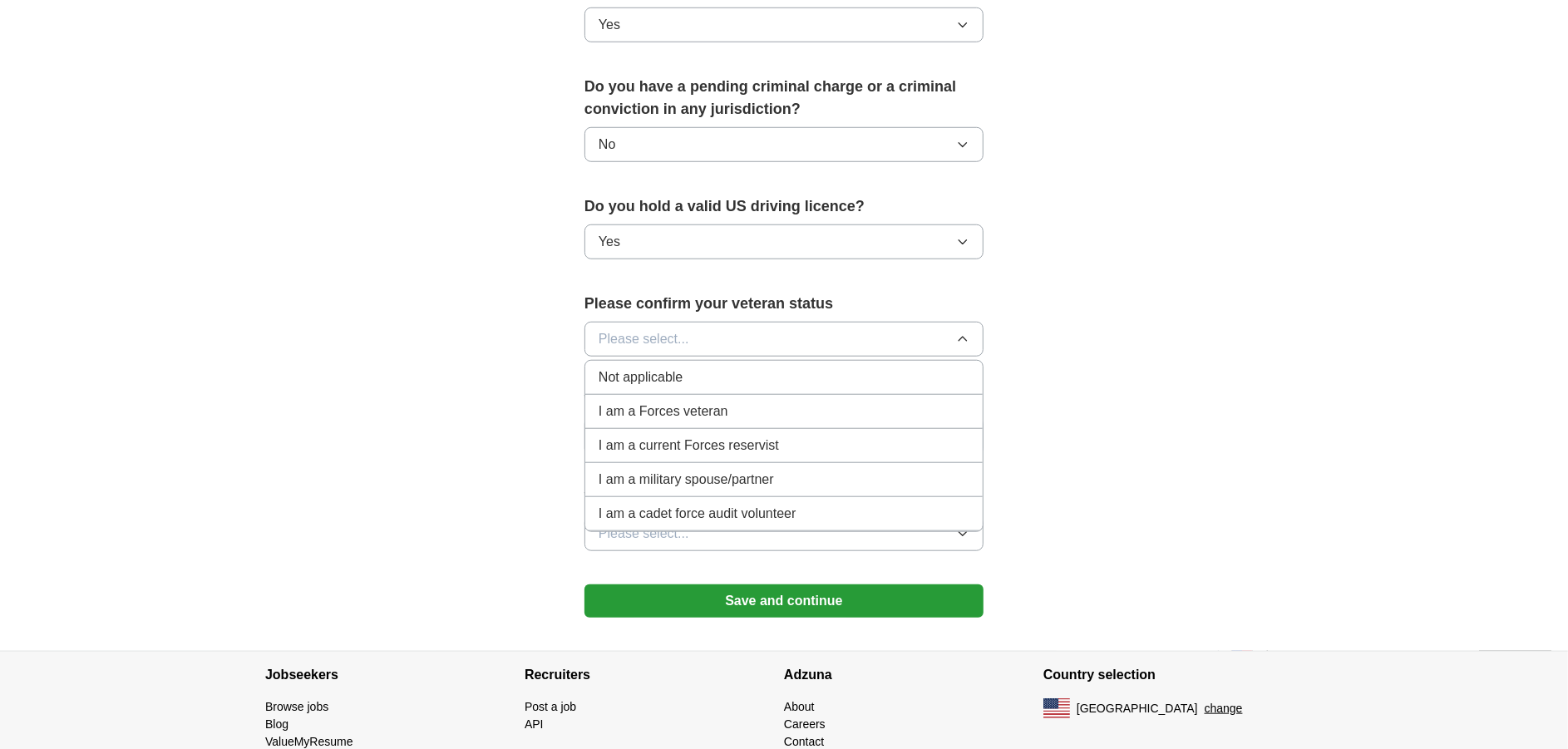
click at [657, 367] on span "Not applicable" at bounding box center [641, 377] width 84 height 20
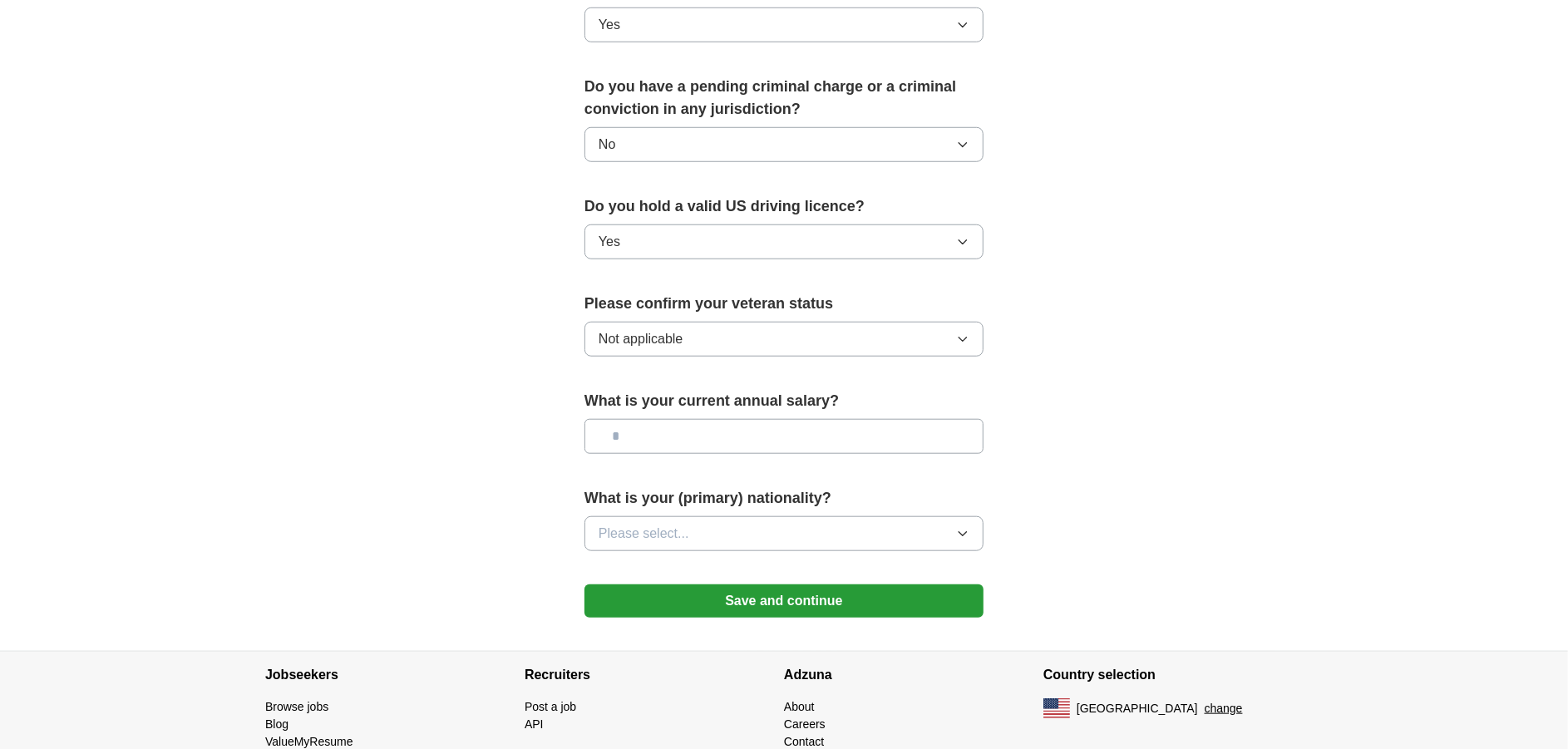
click at [677, 419] on input "text" at bounding box center [784, 436] width 399 height 35
type input "********"
click at [768, 516] on button "Please select..." at bounding box center [784, 533] width 399 height 35
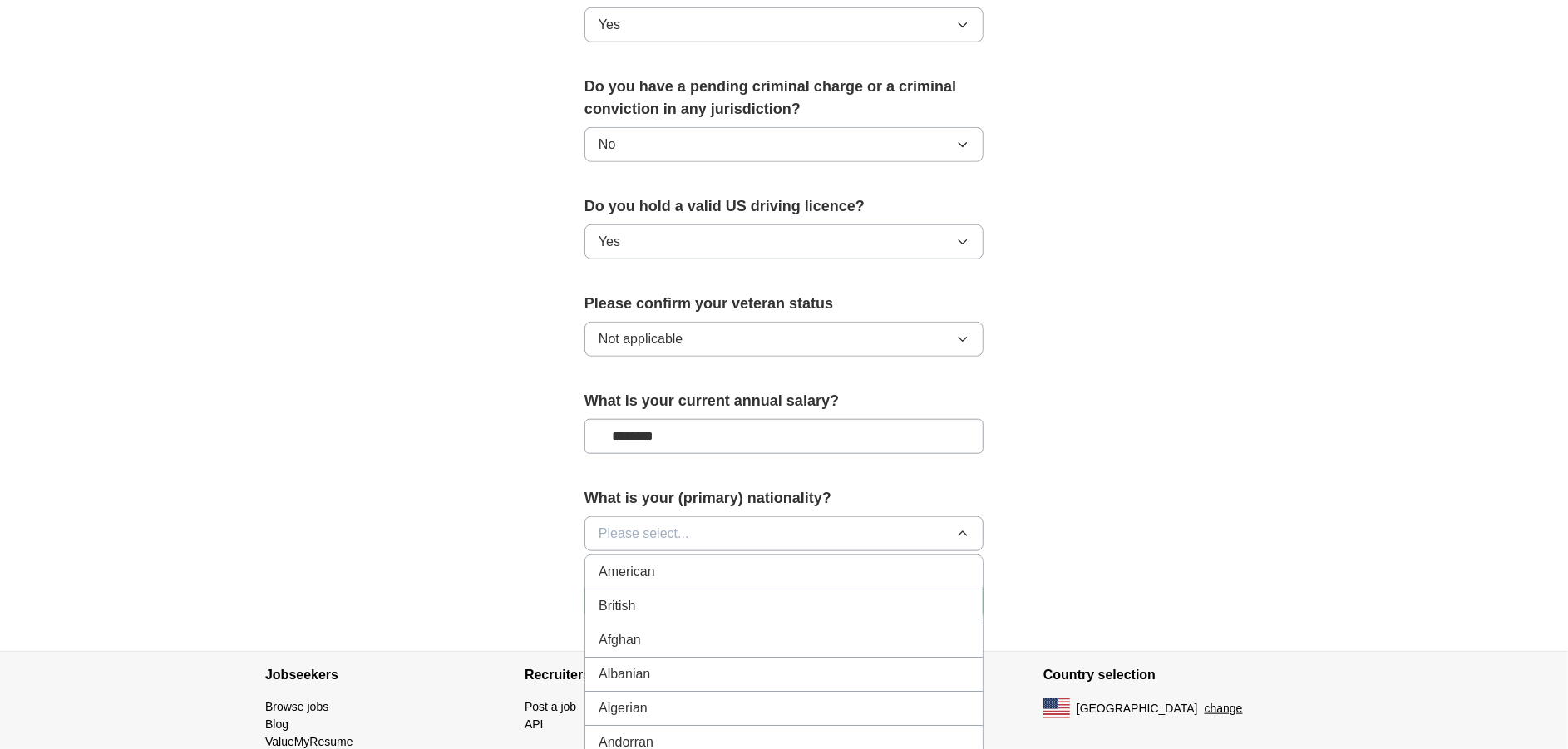
click at [708, 562] on div "American" at bounding box center [784, 572] width 371 height 20
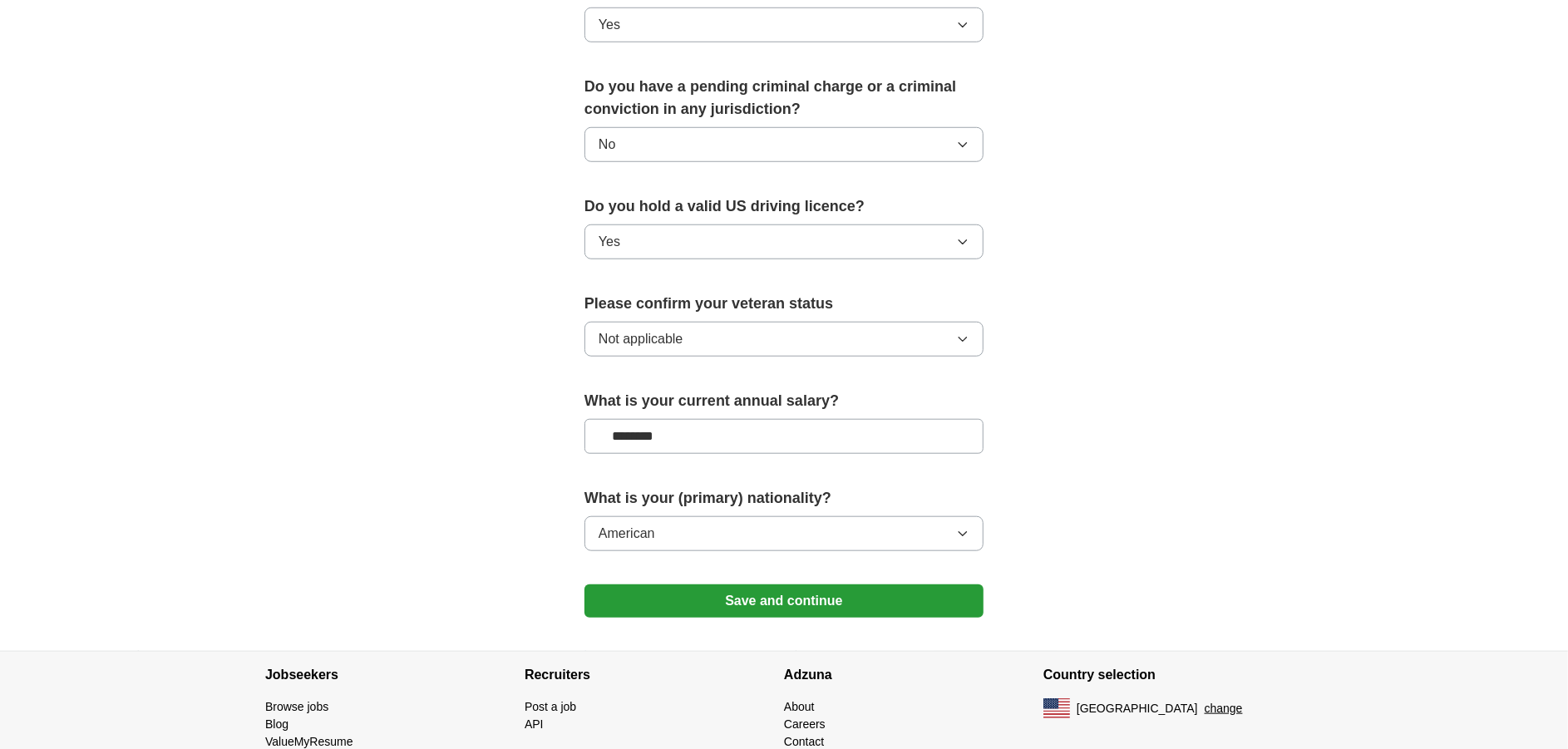
click at [854, 584] on button "Save and continue" at bounding box center [784, 600] width 399 height 34
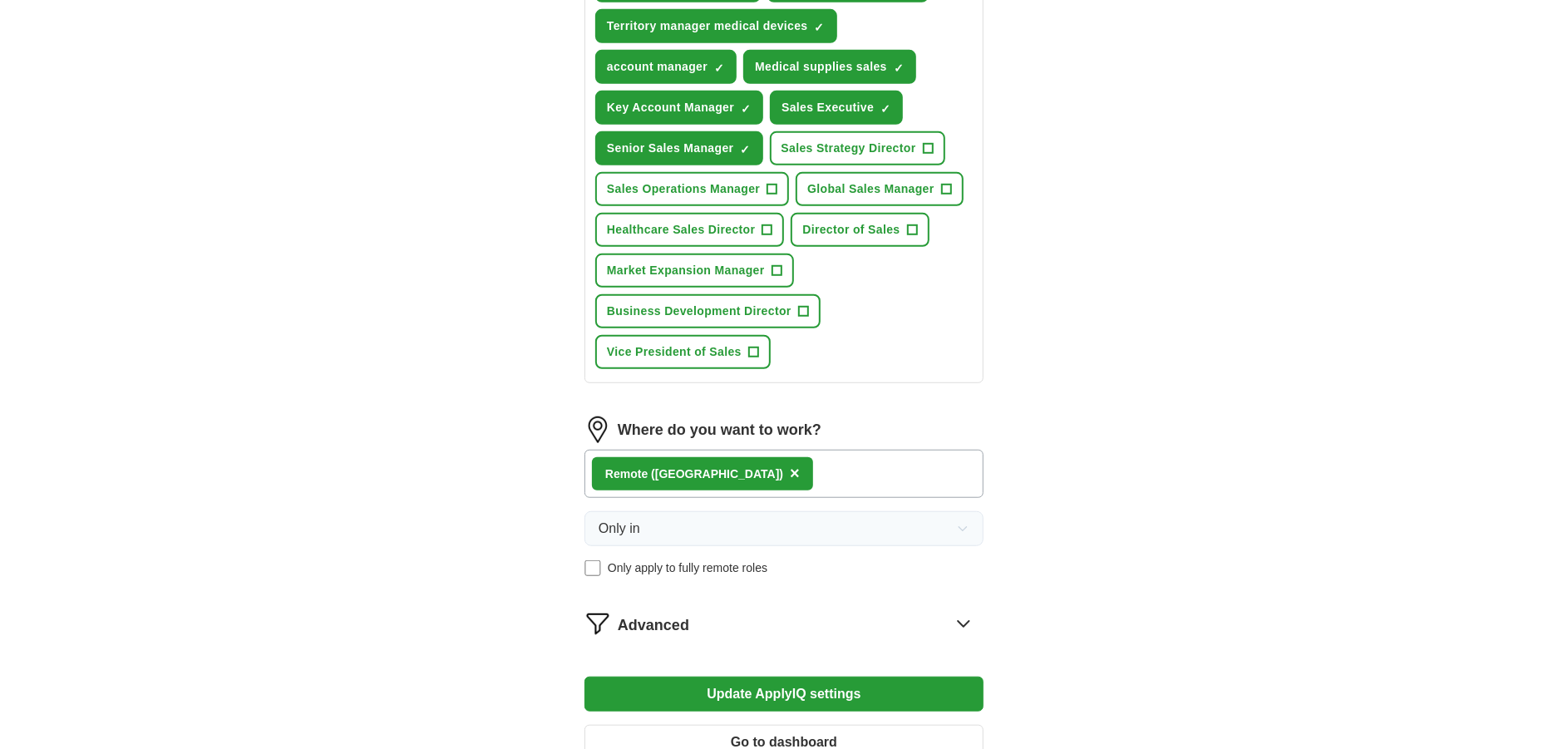
scroll to position [747, 0]
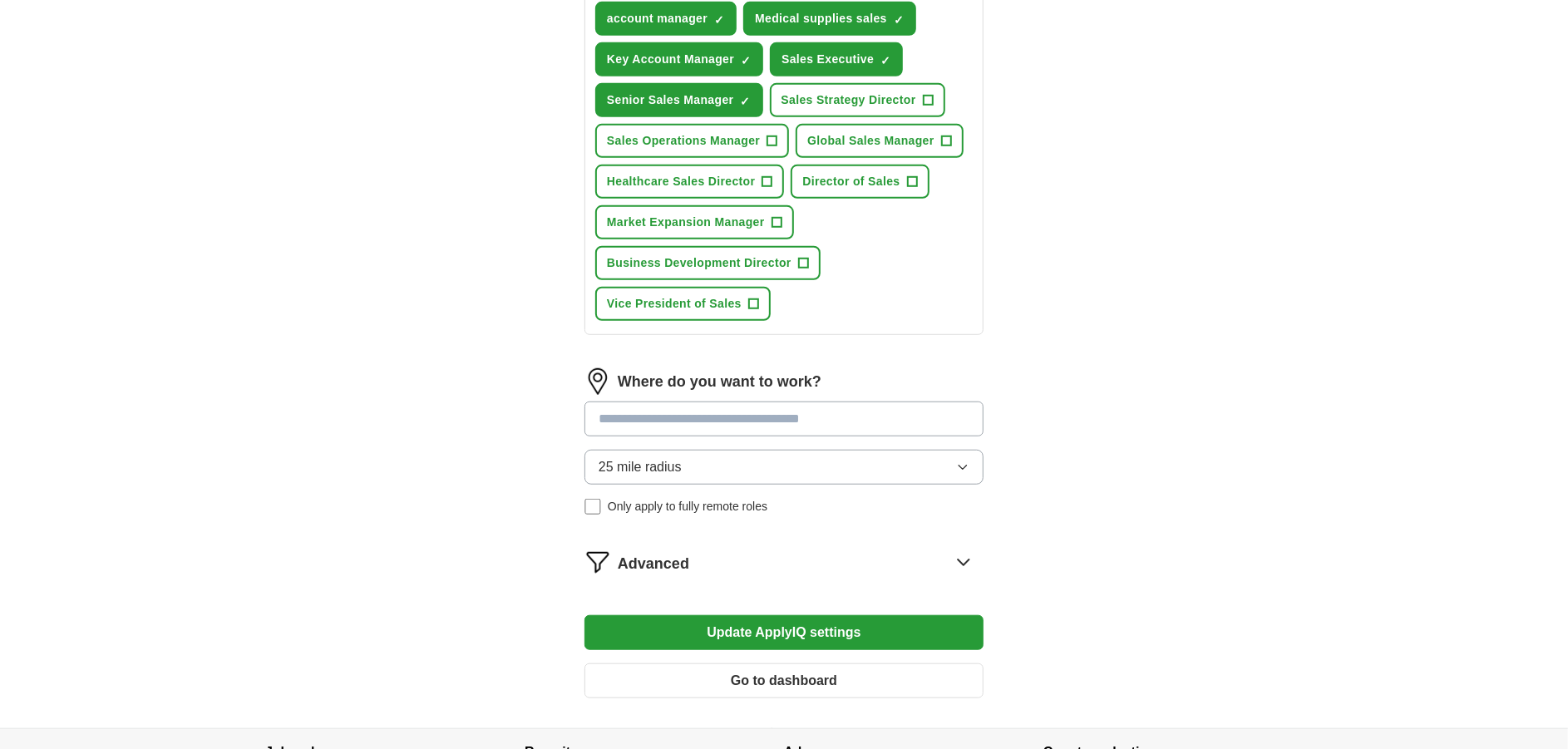
click at [690, 409] on input at bounding box center [784, 419] width 399 height 35
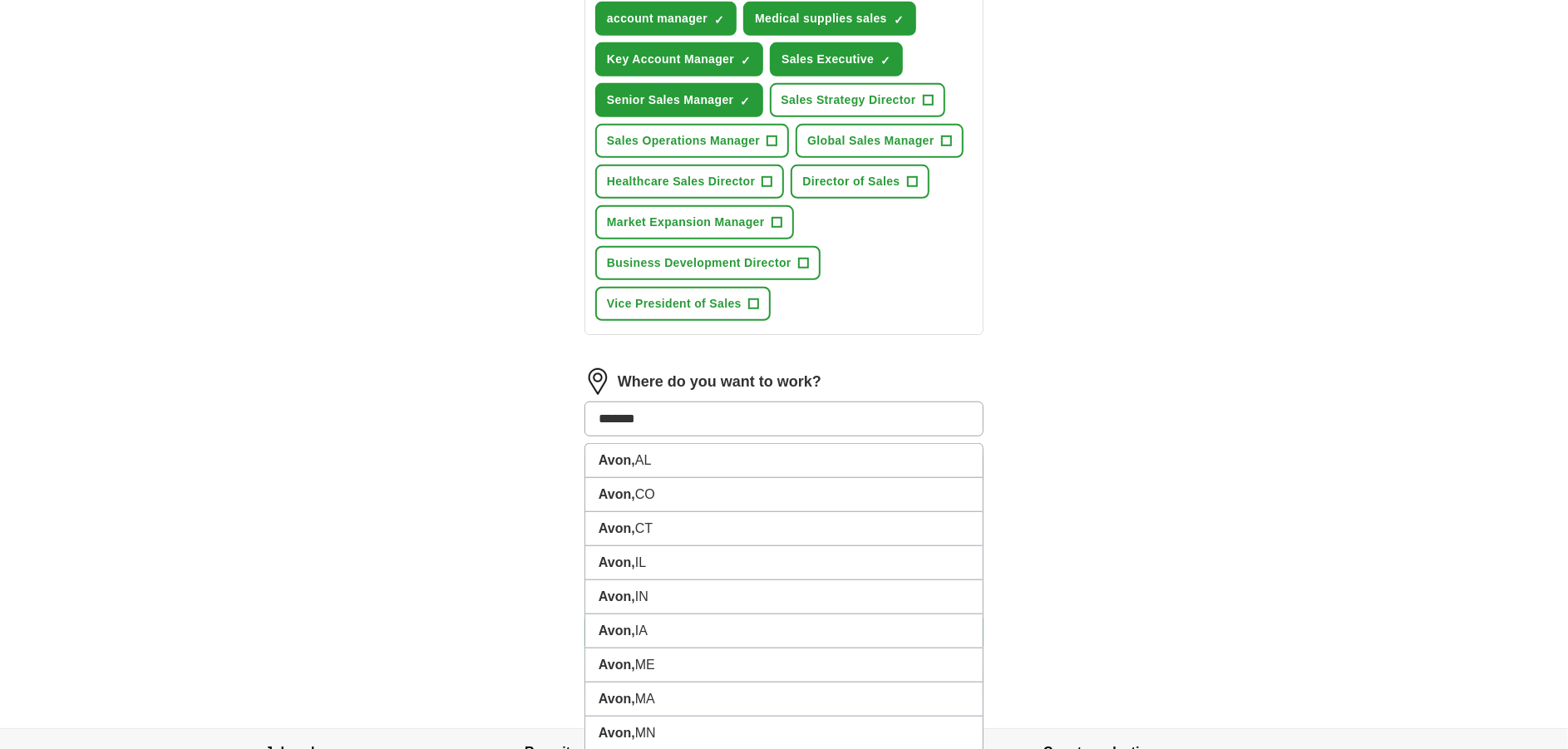
type input "********"
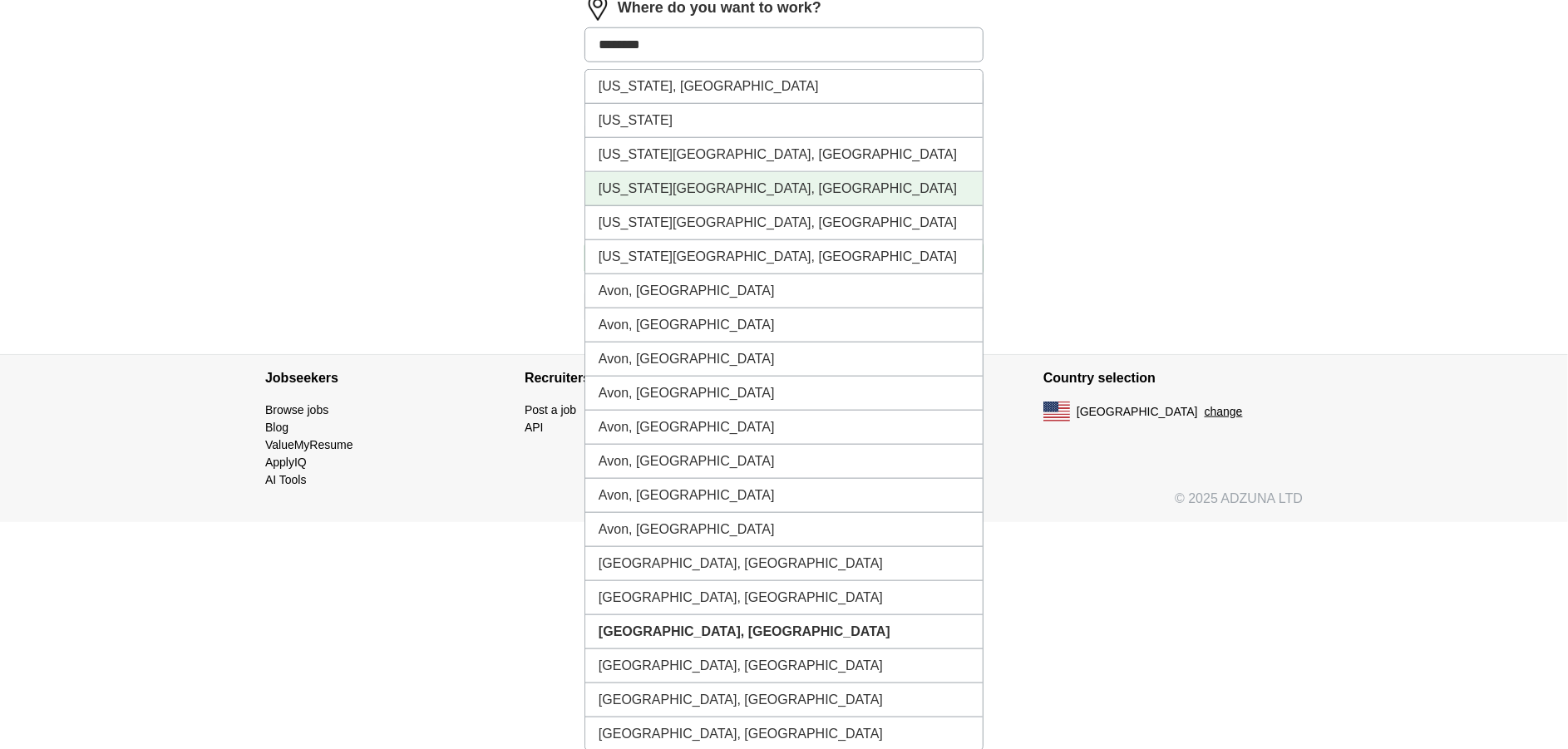
scroll to position [1122, 0]
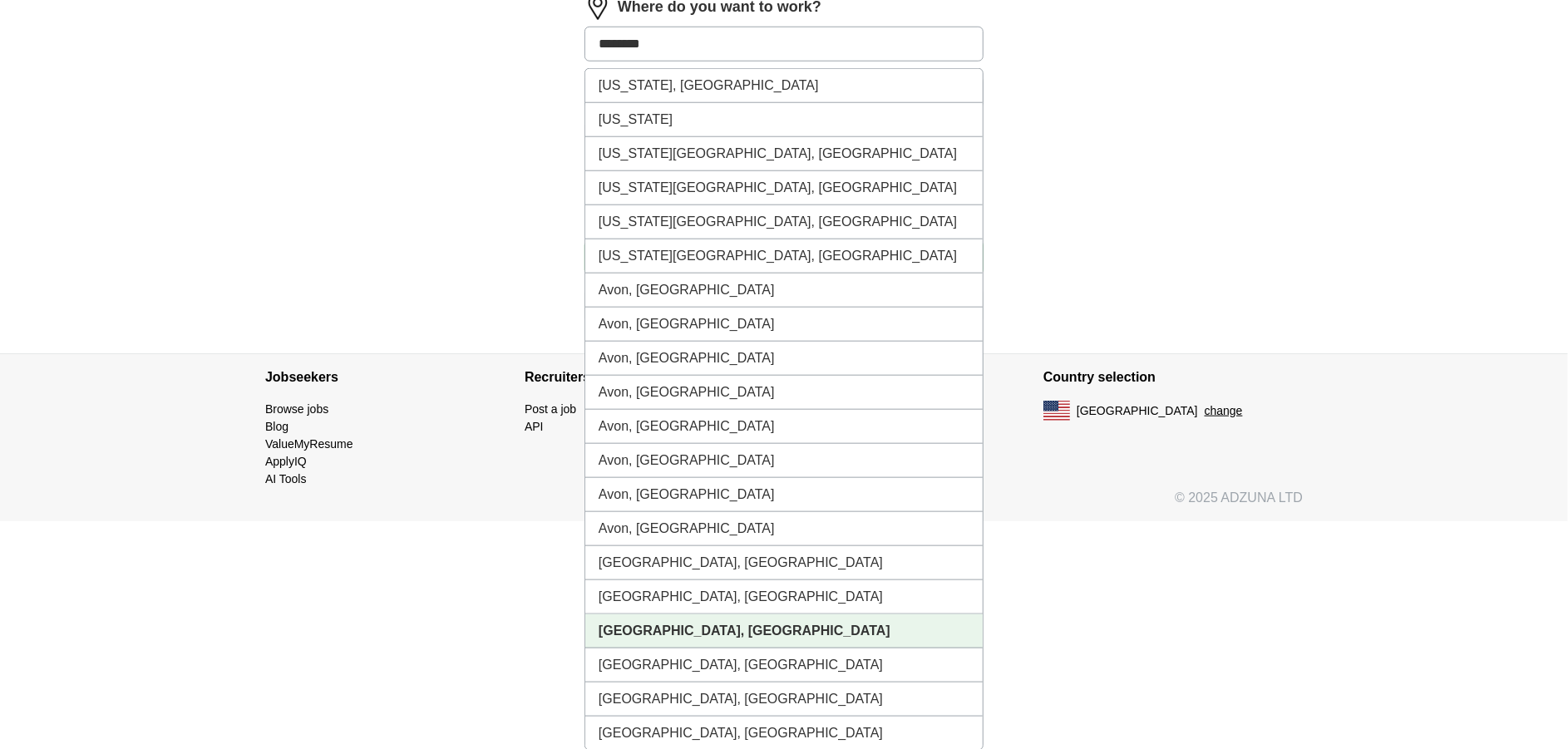
click at [641, 630] on strong "[GEOGRAPHIC_DATA], [GEOGRAPHIC_DATA]" at bounding box center [744, 630] width 292 height 14
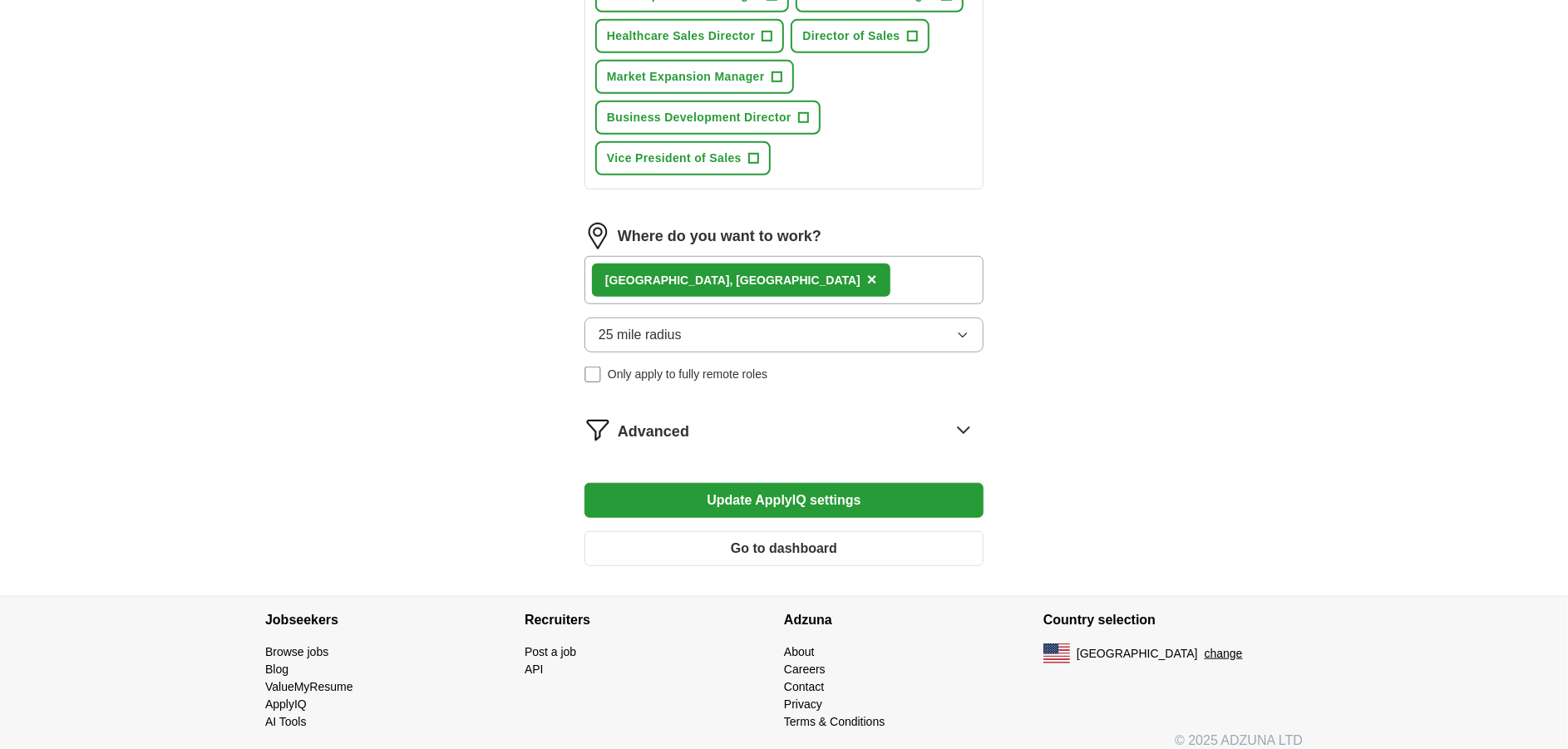
click at [727, 317] on button "25 mile radius" at bounding box center [784, 335] width 399 height 35
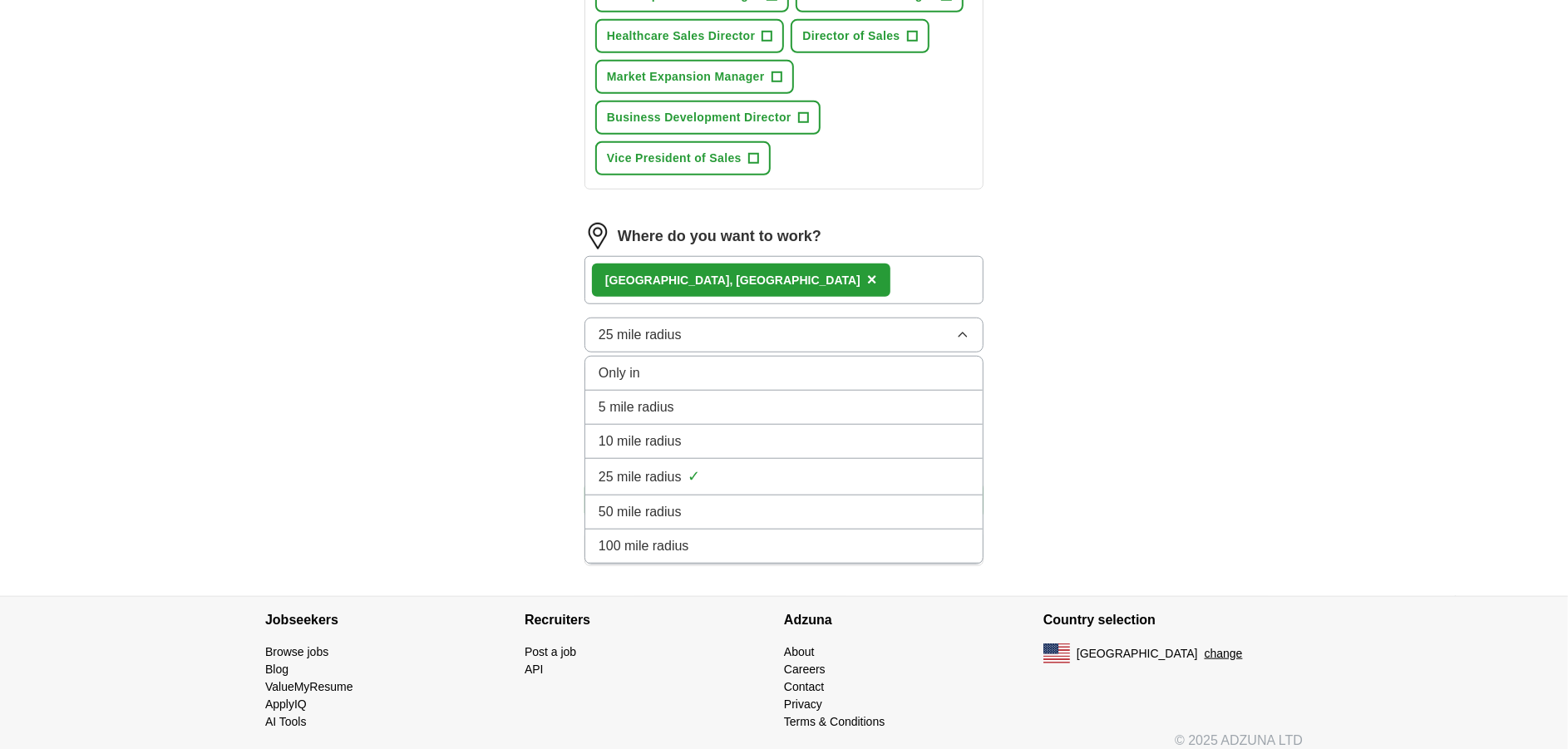
click at [642, 511] on span "50 mile radius" at bounding box center [640, 512] width 83 height 20
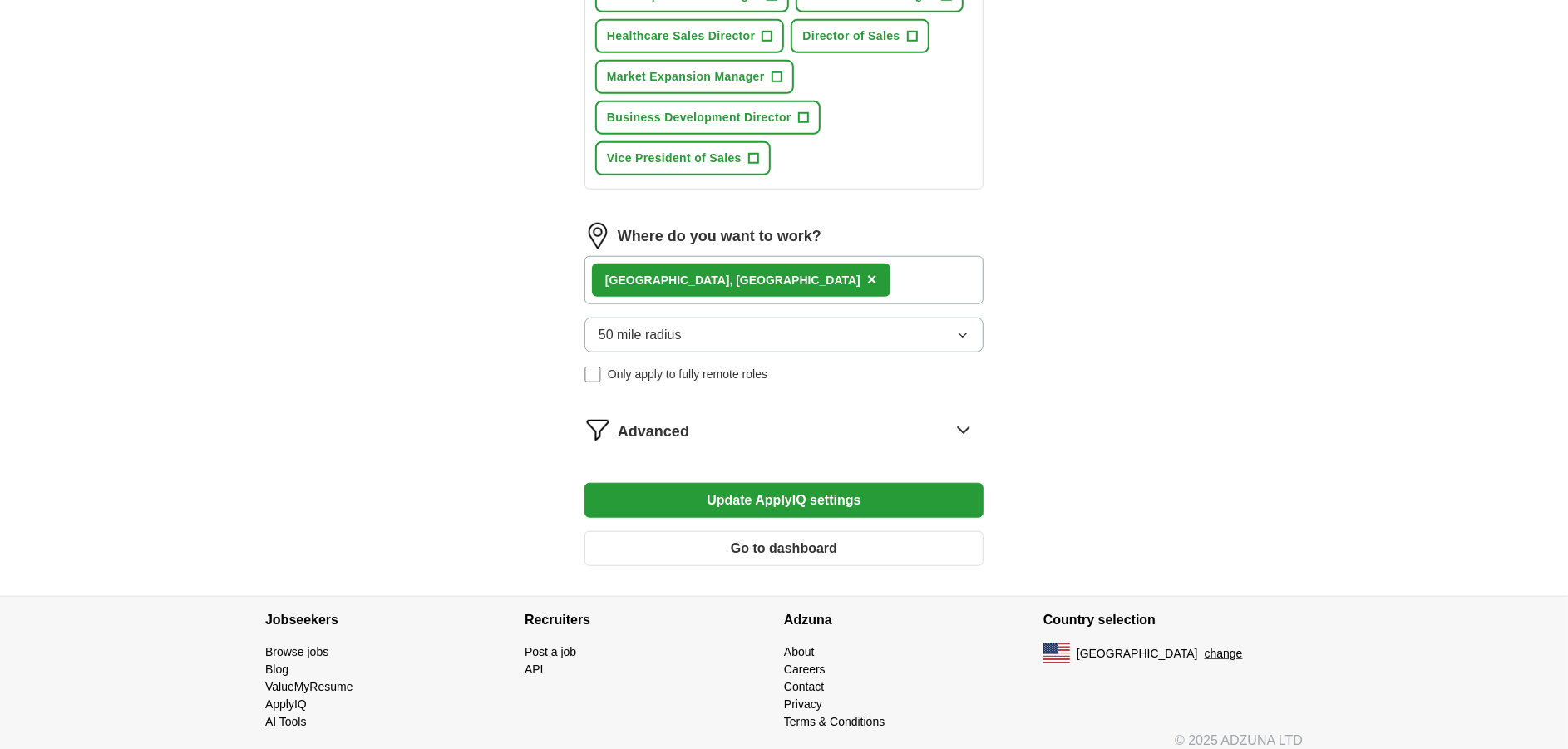
click at [669, 507] on button "Update ApplyIQ settings" at bounding box center [784, 501] width 399 height 35
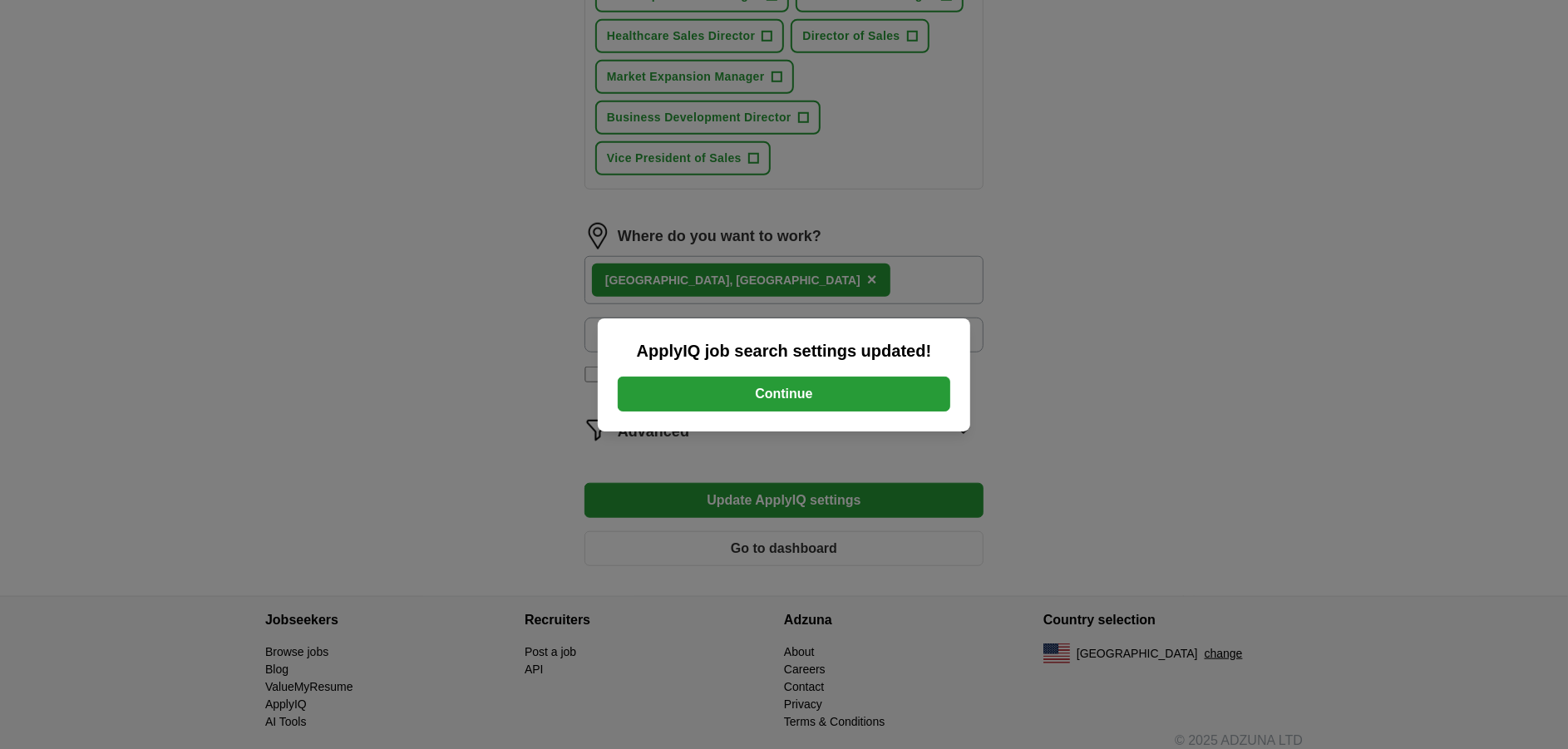
click at [723, 403] on button "Continue" at bounding box center [784, 394] width 333 height 35
